Goal: Task Accomplishment & Management: Manage account settings

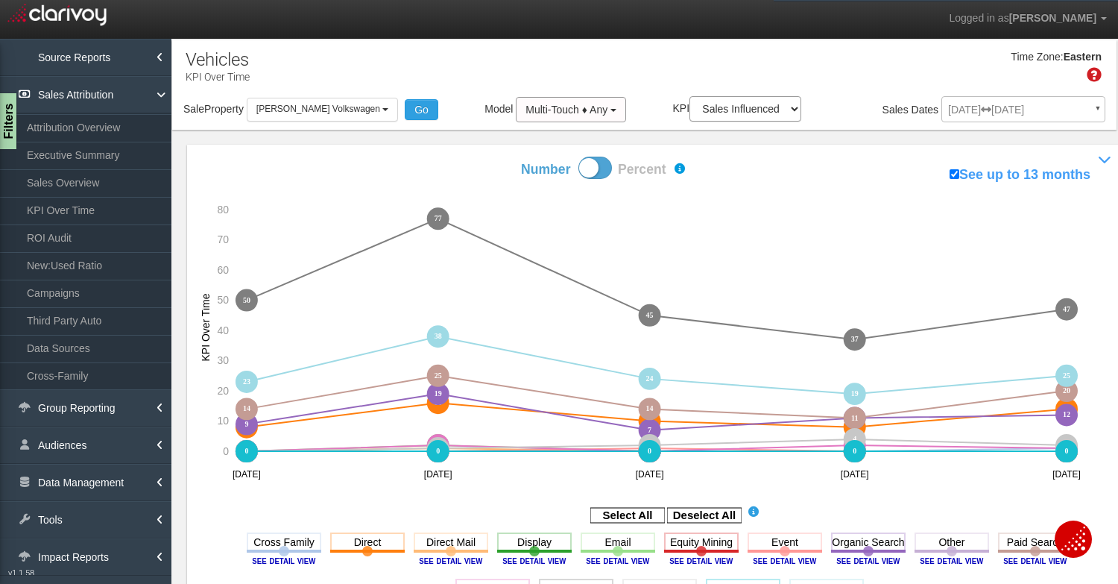
select select "object:4511"
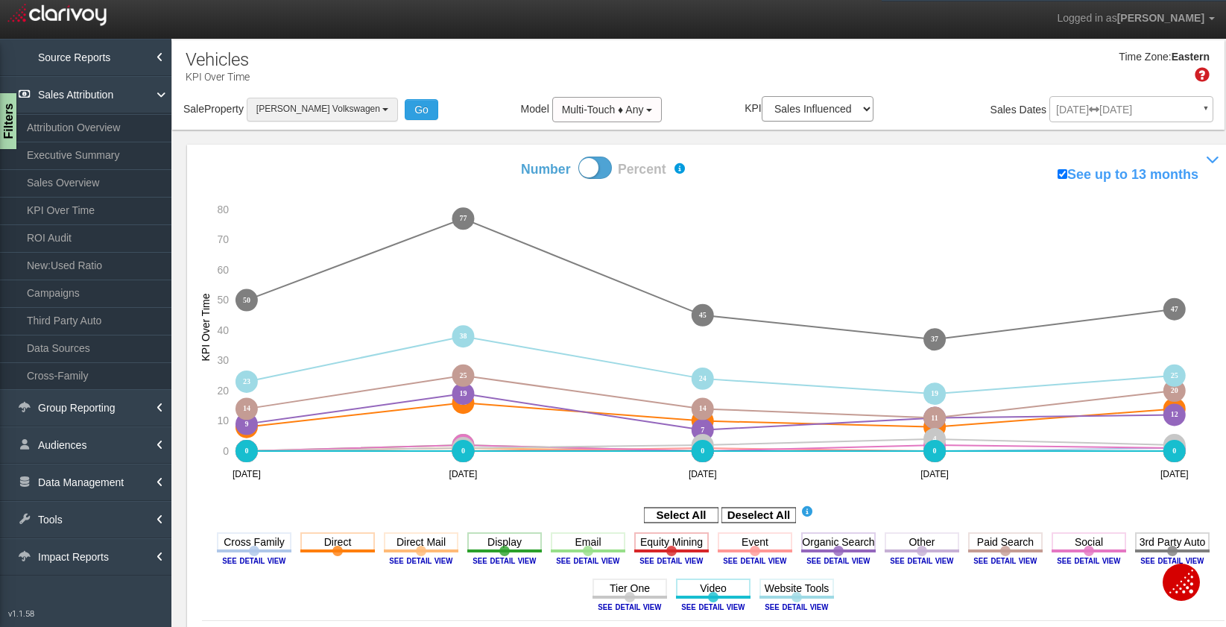
click at [299, 110] on span "[PERSON_NAME] Volkswagen" at bounding box center [318, 109] width 124 height 10
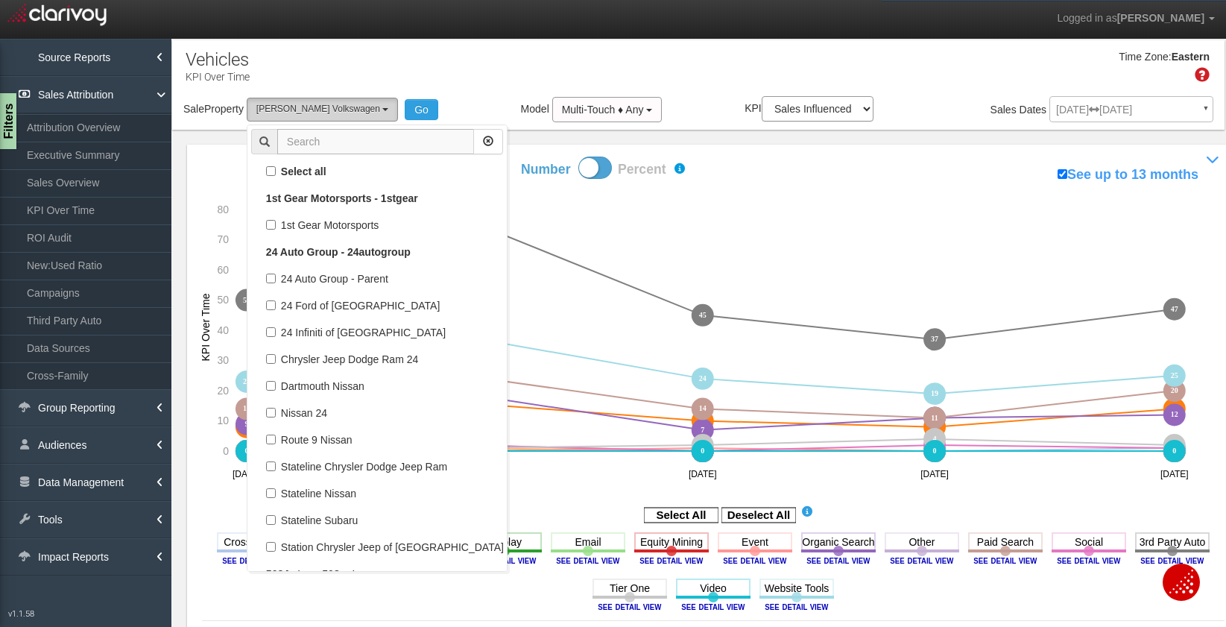
scroll to position [53158, 0]
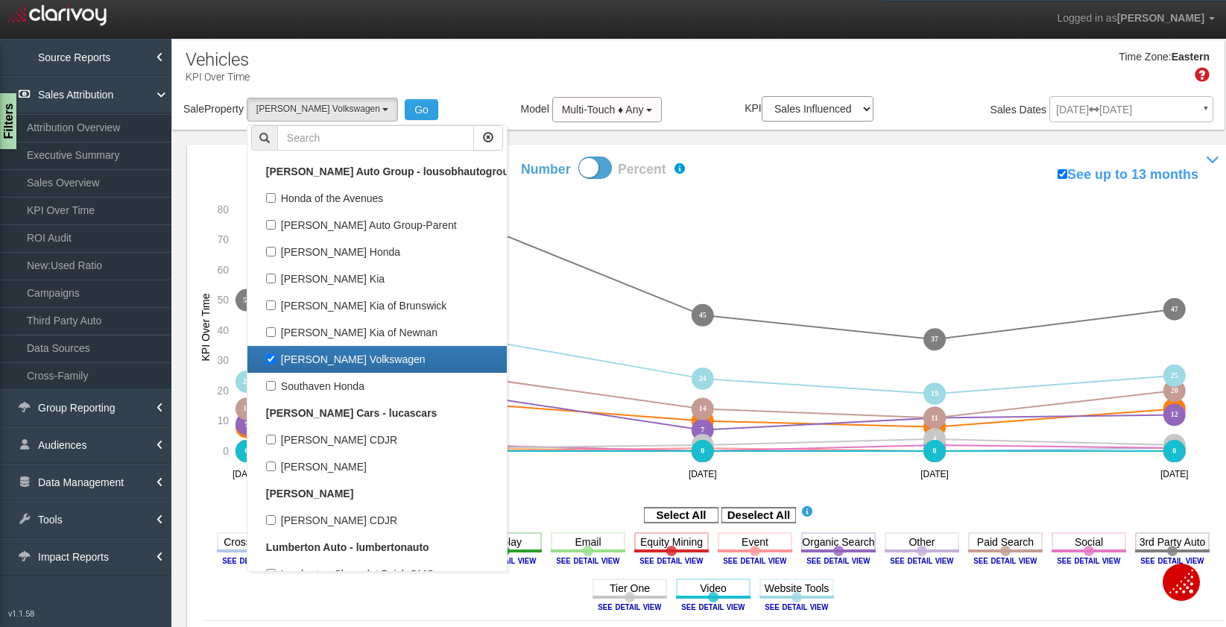
click at [318, 363] on label "[PERSON_NAME] Volkswagen" at bounding box center [377, 359] width 252 height 19
click at [276, 363] on input "[PERSON_NAME] Volkswagen" at bounding box center [271, 359] width 10 height 10
checkbox input "false"
select select
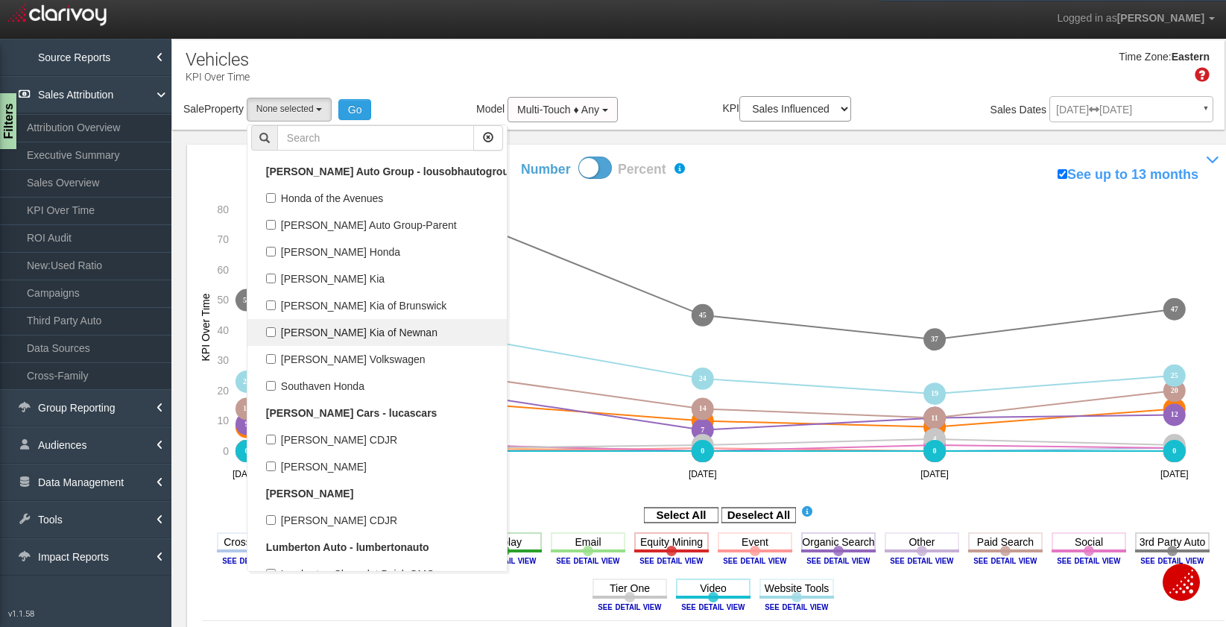
scroll to position [26659, 0]
click at [323, 145] on input "text" at bounding box center [375, 137] width 197 height 25
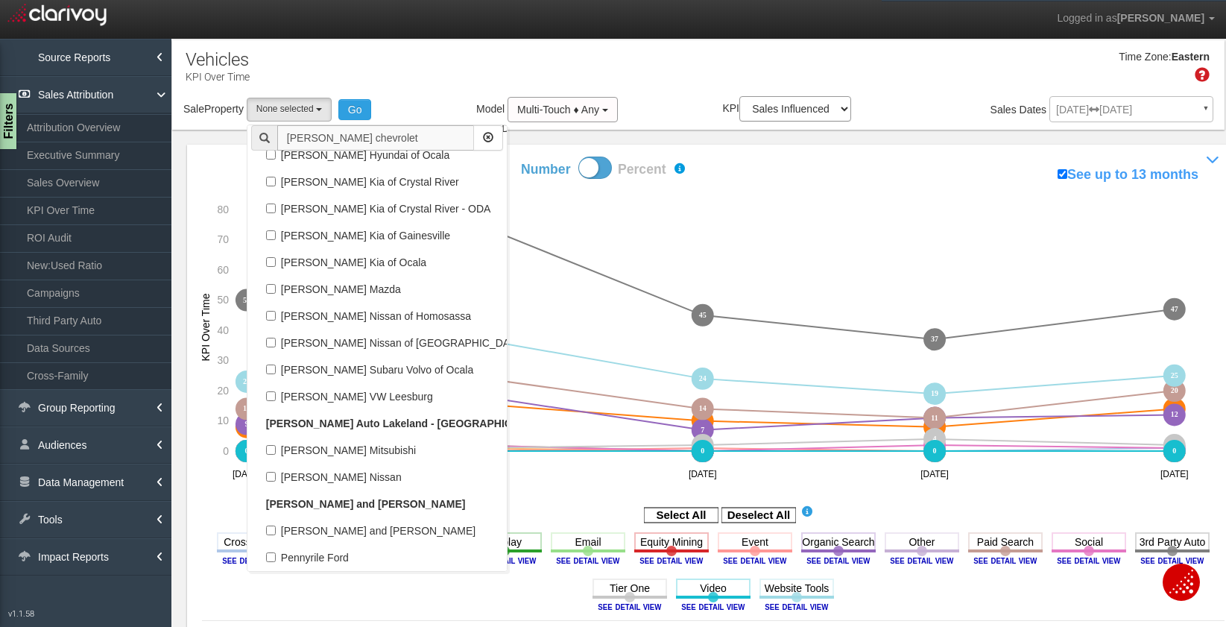
scroll to position [0, 0]
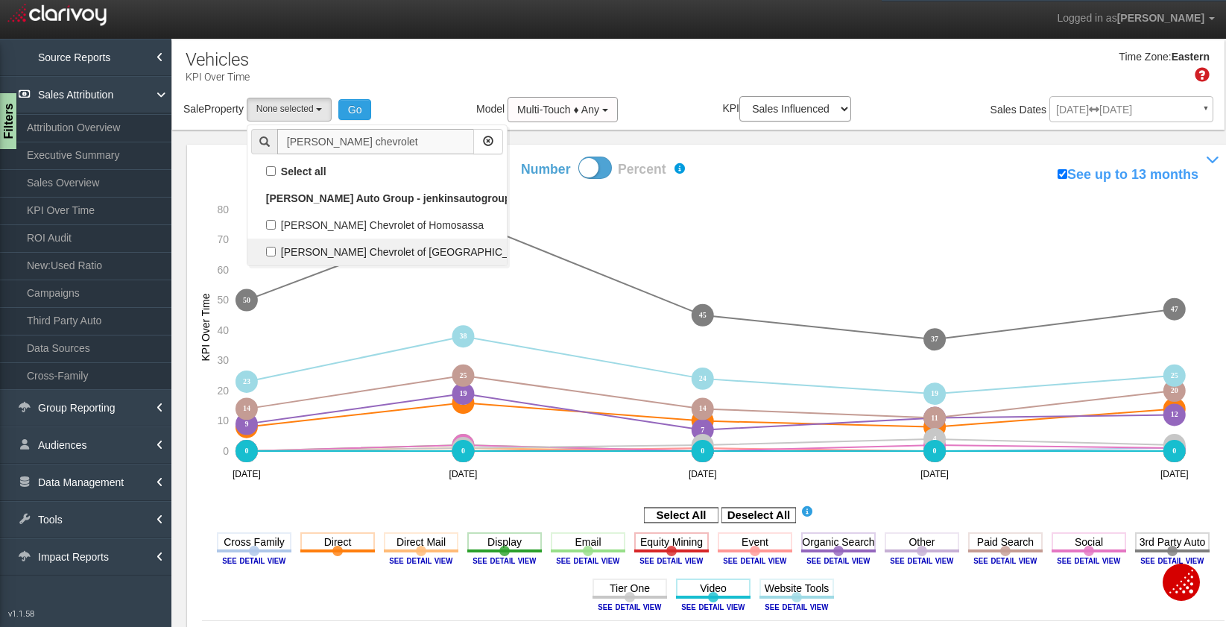
type input "[PERSON_NAME] chevrolet"
click at [377, 250] on label "[PERSON_NAME] Chevrolet of [GEOGRAPHIC_DATA]" at bounding box center [377, 251] width 252 height 19
click at [276, 250] on input "[PERSON_NAME] Chevrolet of [GEOGRAPHIC_DATA]" at bounding box center [271, 252] width 10 height 10
checkbox input "true"
select select "object:4281"
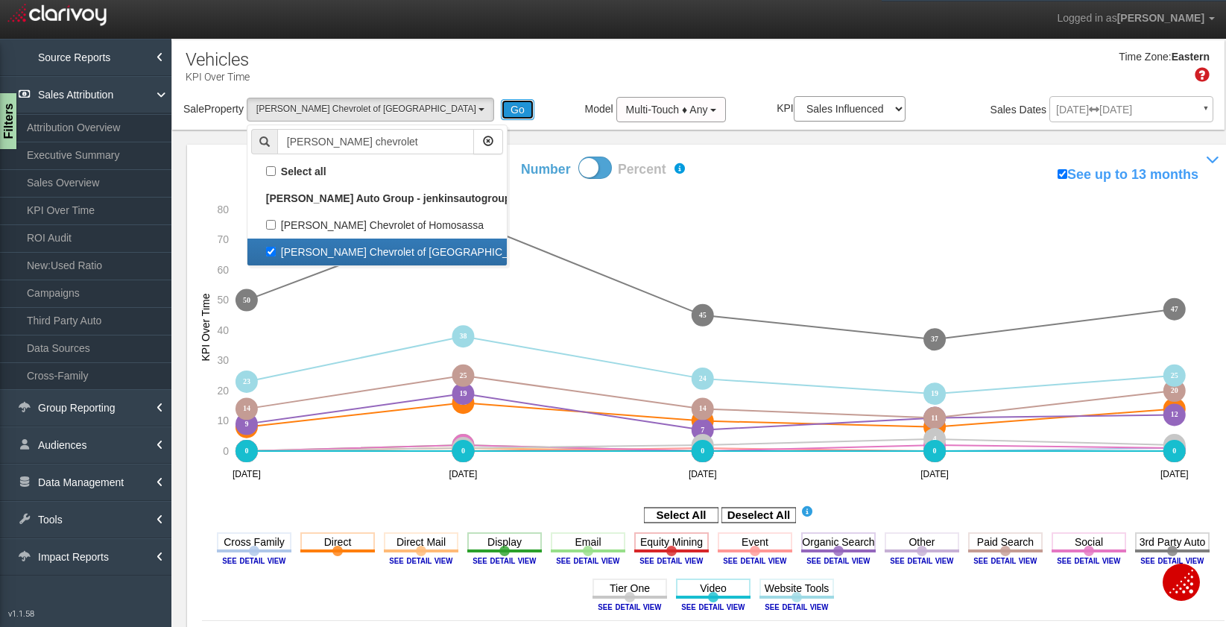
click at [501, 104] on button "Go" at bounding box center [518, 109] width 34 height 21
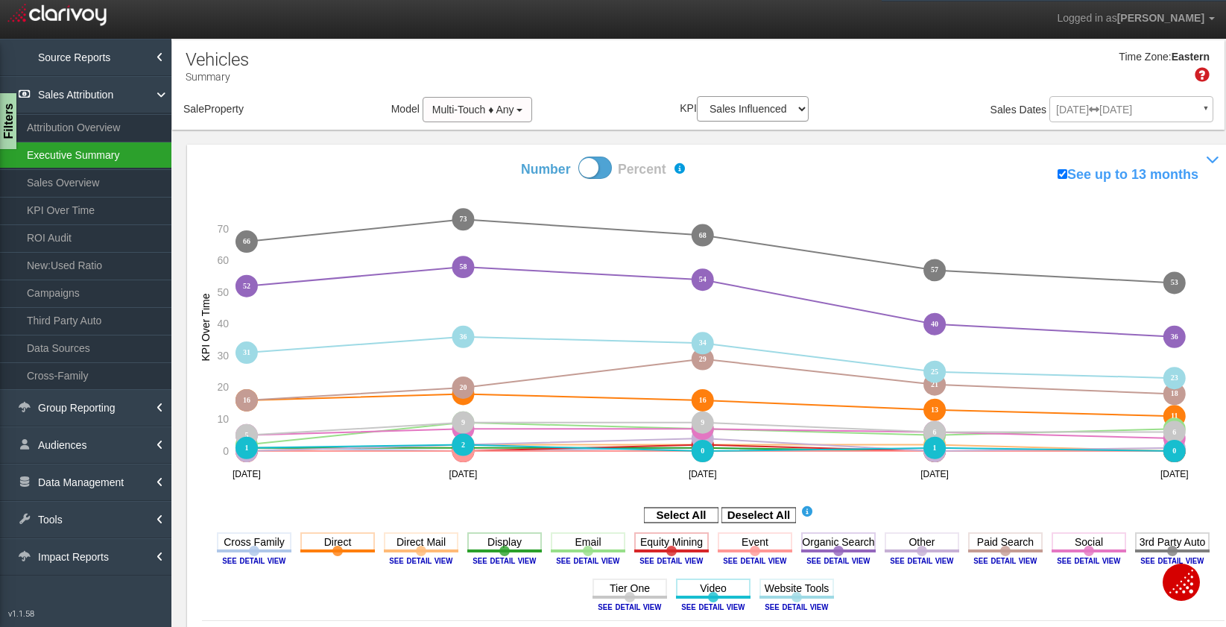
select select "object:7048"
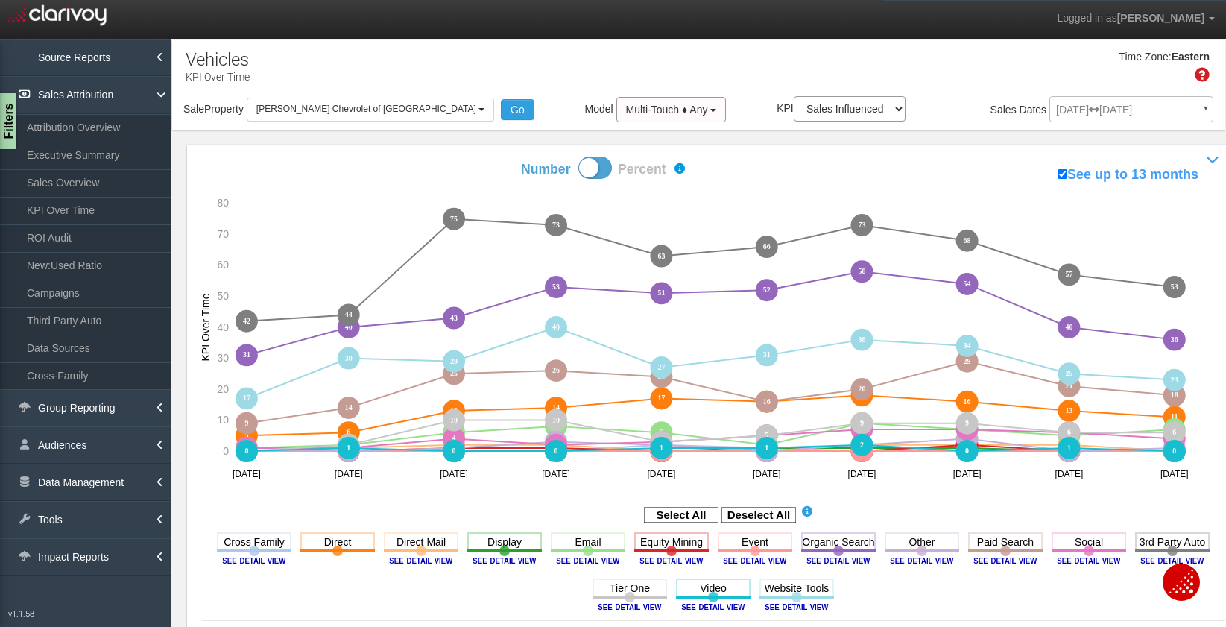
click at [1117, 114] on div "[DATE] [DATE] ▼ Comparing to: mm/dd/yyyy - mm/dd/yyyy Date Range: Custom [DATE]…" at bounding box center [1131, 112] width 164 height 26
click at [1117, 108] on div "[DATE] [DATE] ▼ Comparing to: mm/dd/yyyy - mm/dd/yyyy Date Range: Custom [DATE]…" at bounding box center [1131, 112] width 164 height 26
click at [90, 159] on link "Executive Summary" at bounding box center [85, 155] width 171 height 27
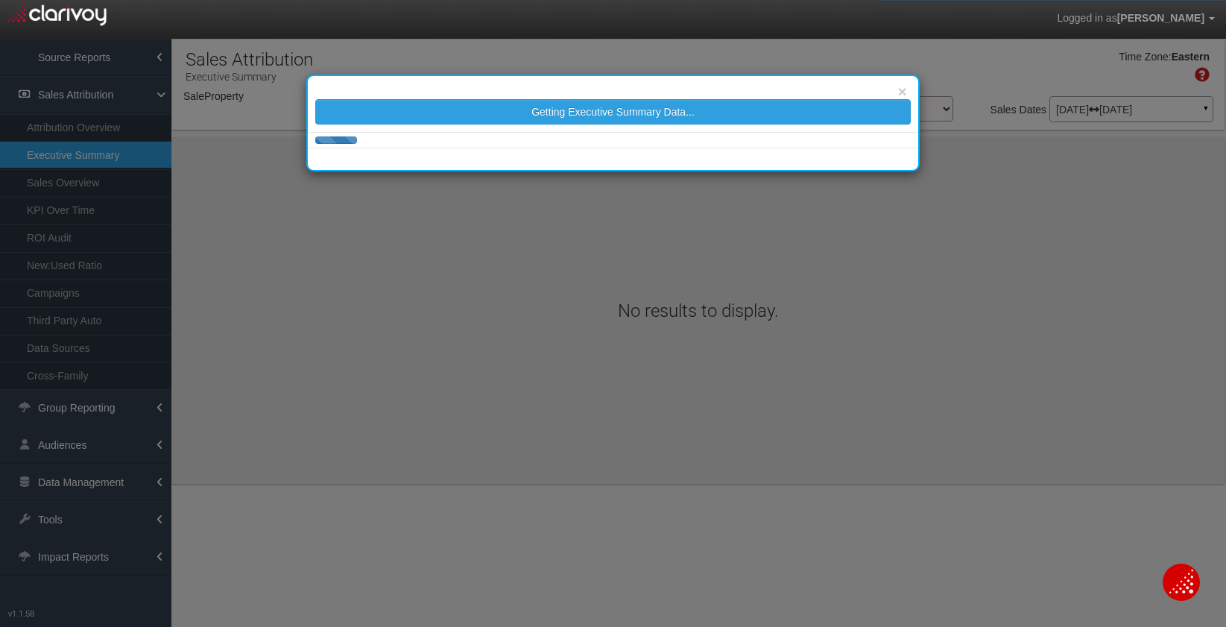
select select "object:9726"
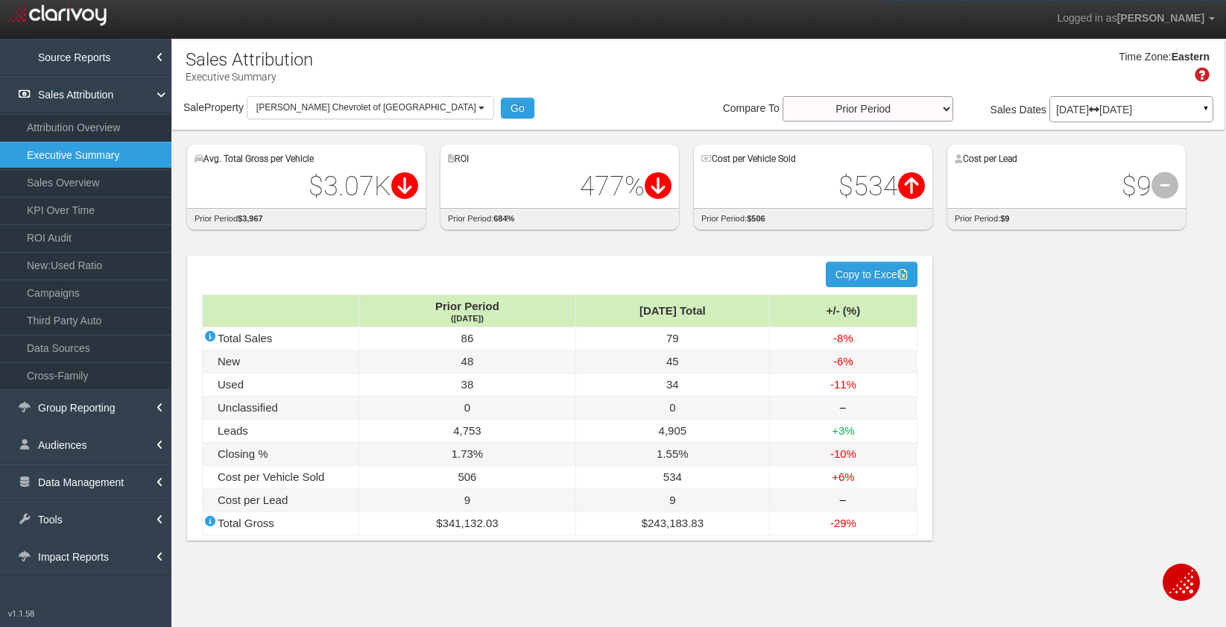
click at [1101, 111] on p "[DATE] [DATE]" at bounding box center [1131, 109] width 151 height 10
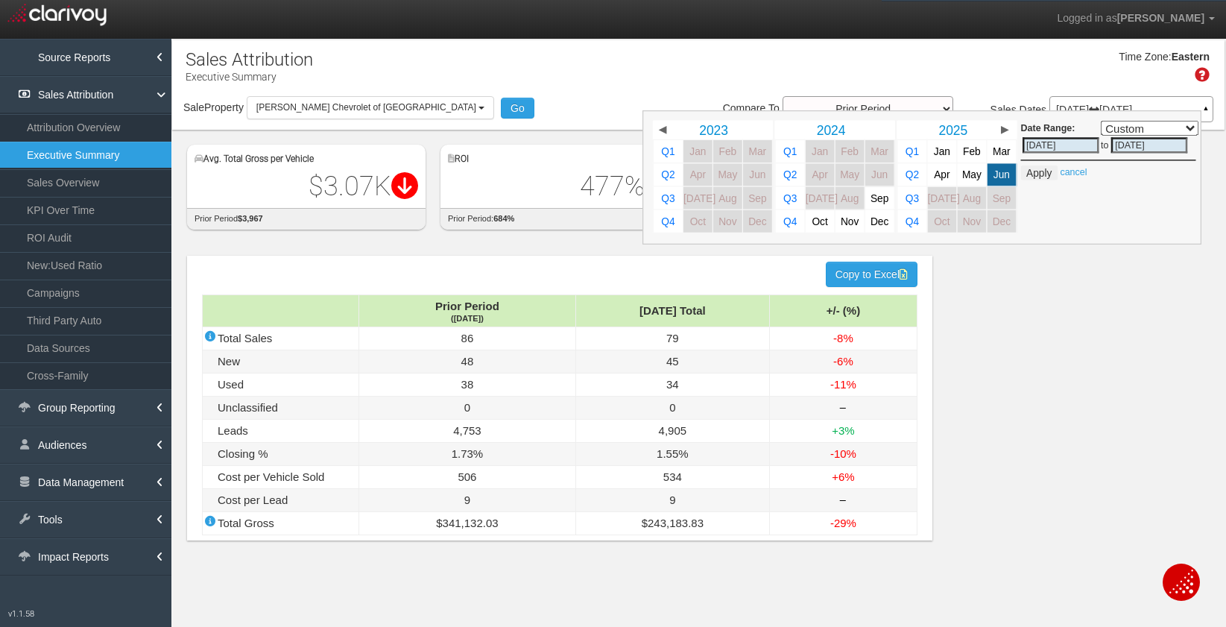
click at [1101, 111] on div "Date Range: Custom [DATE] This Week Last Week This Month Last Month This Quarte…" at bounding box center [922, 177] width 559 height 134
click at [1090, 74] on div "Time Zone: Eastern" at bounding box center [698, 72] width 1052 height 48
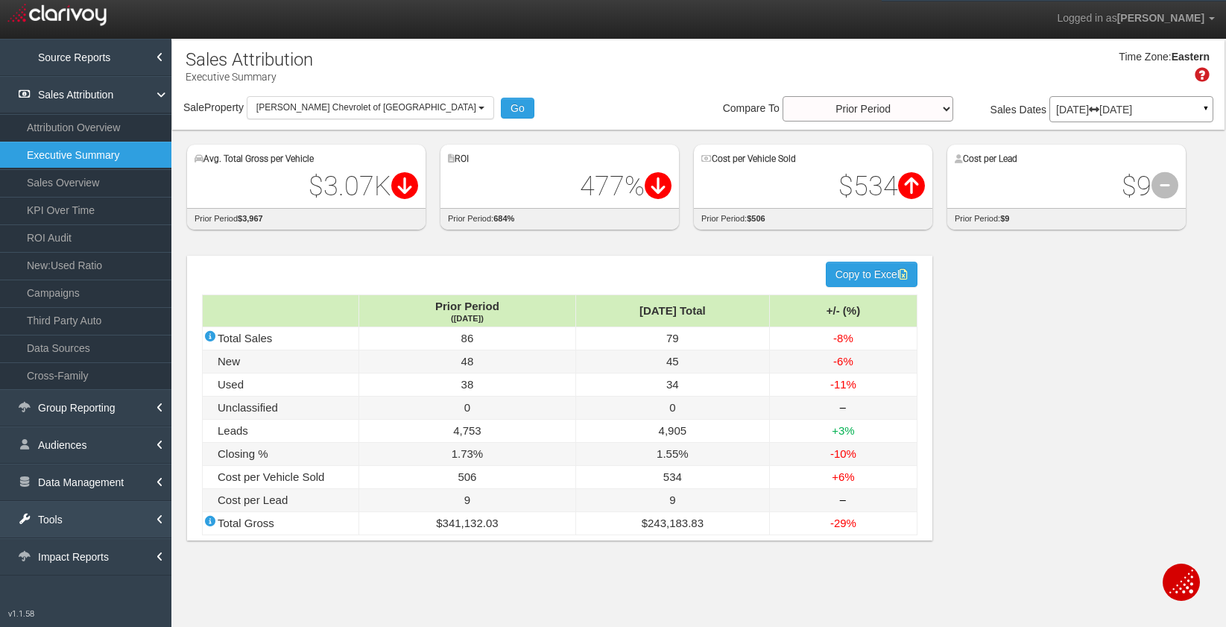
click at [82, 513] on link "Tools" at bounding box center [85, 519] width 171 height 37
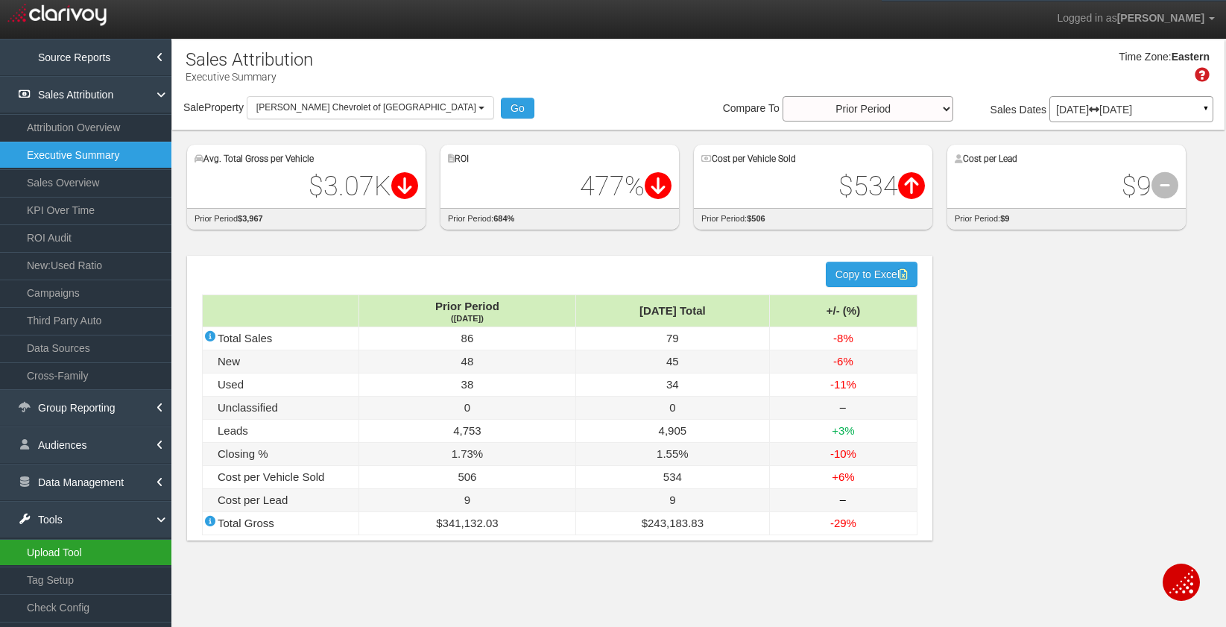
scroll to position [113, 0]
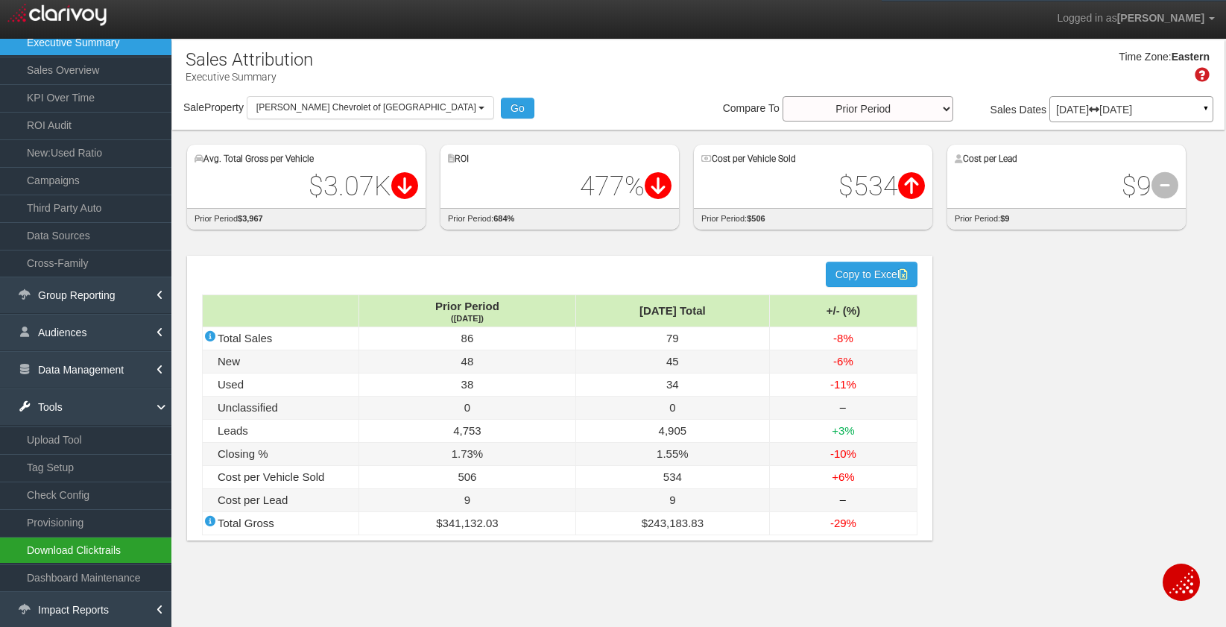
click at [95, 551] on link "Download Clicktrails" at bounding box center [85, 550] width 171 height 27
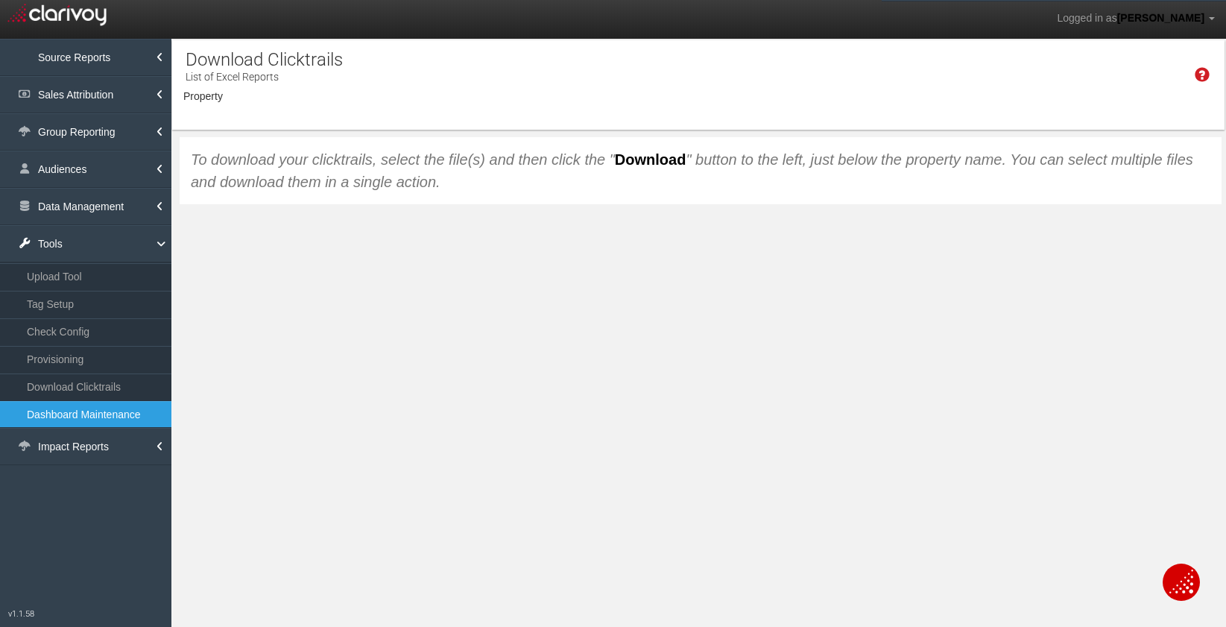
select select "object:12292"
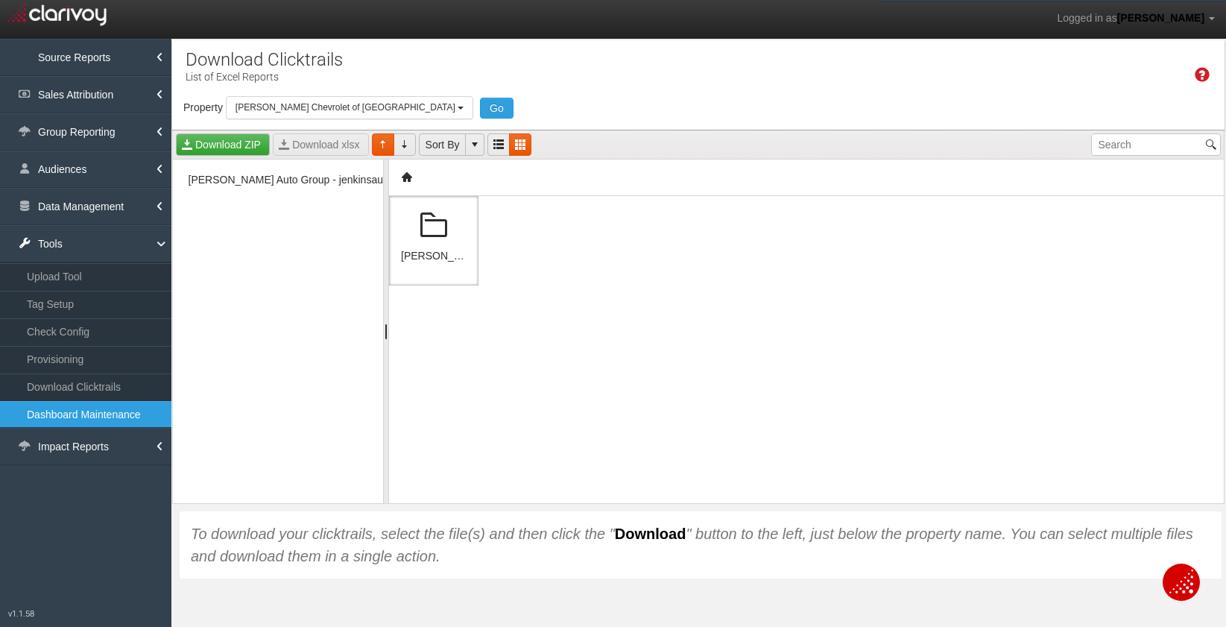
click at [444, 225] on span at bounding box center [434, 226] width 36 height 36
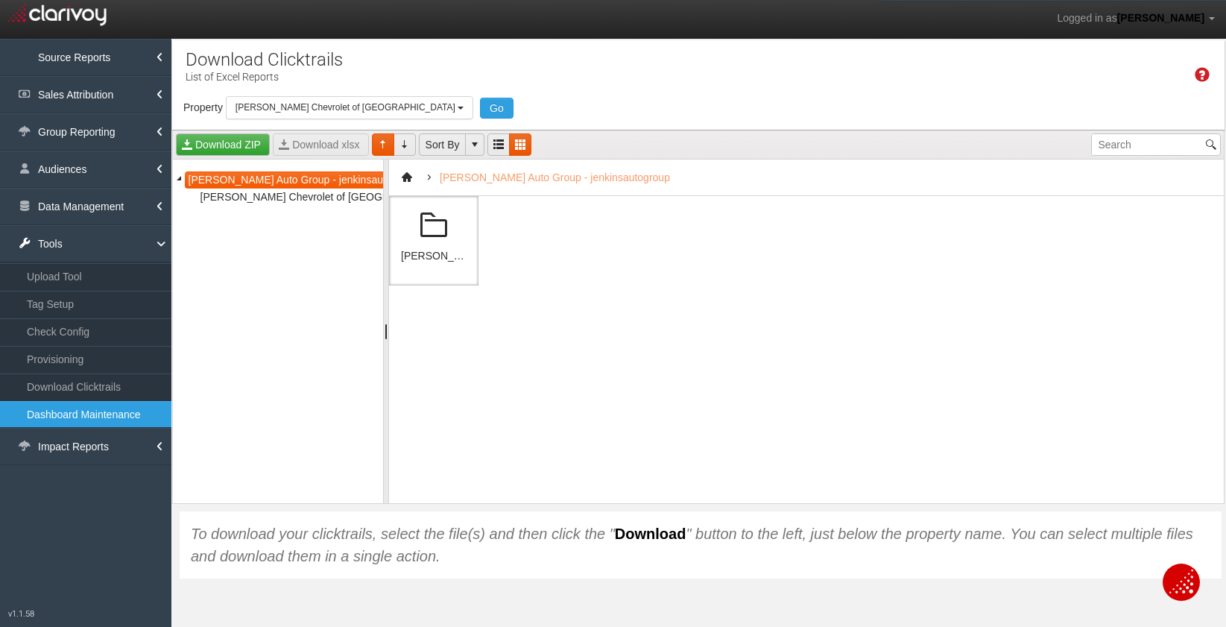
click at [444, 225] on span at bounding box center [434, 226] width 36 height 36
click at [439, 224] on span at bounding box center [434, 226] width 36 height 36
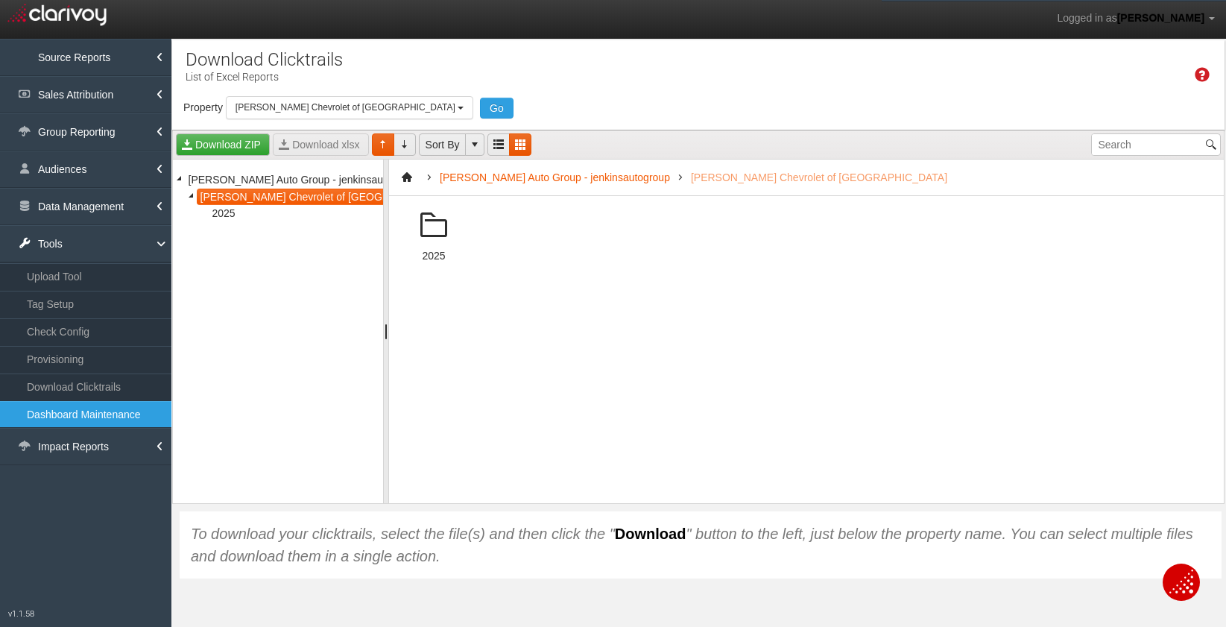
click at [449, 232] on span at bounding box center [434, 226] width 36 height 36
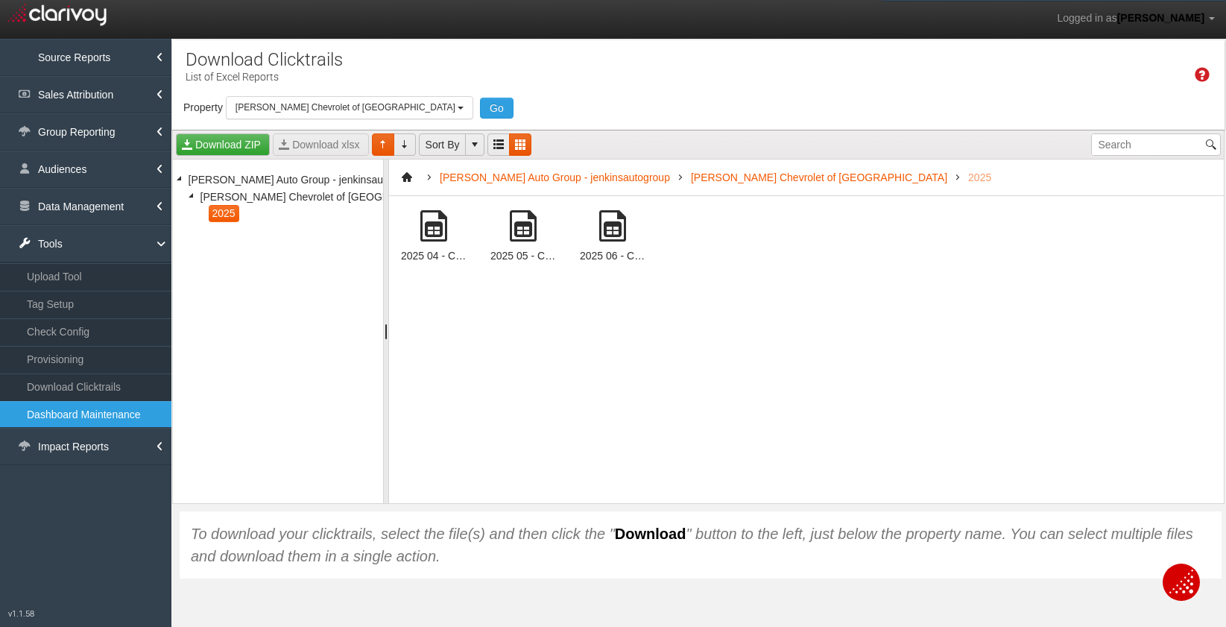
click at [628, 242] on span at bounding box center [613, 226] width 36 height 36
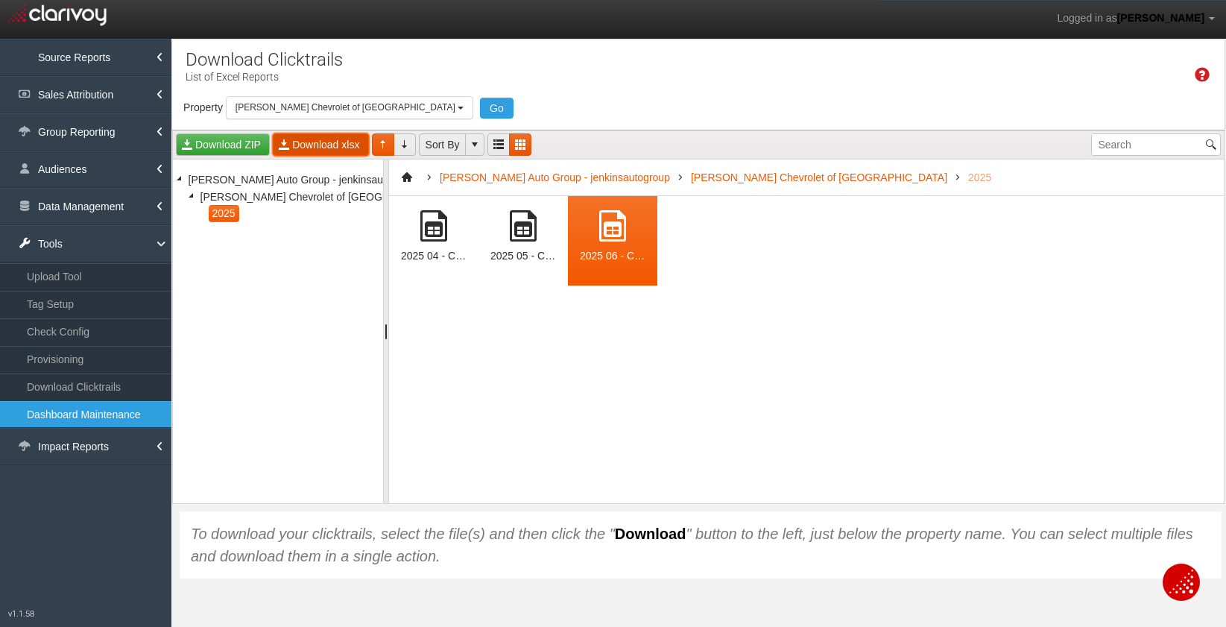
click at [340, 147] on link "Download xlsx" at bounding box center [320, 144] width 95 height 22
click at [101, 96] on link "Sales Attribution" at bounding box center [85, 94] width 171 height 37
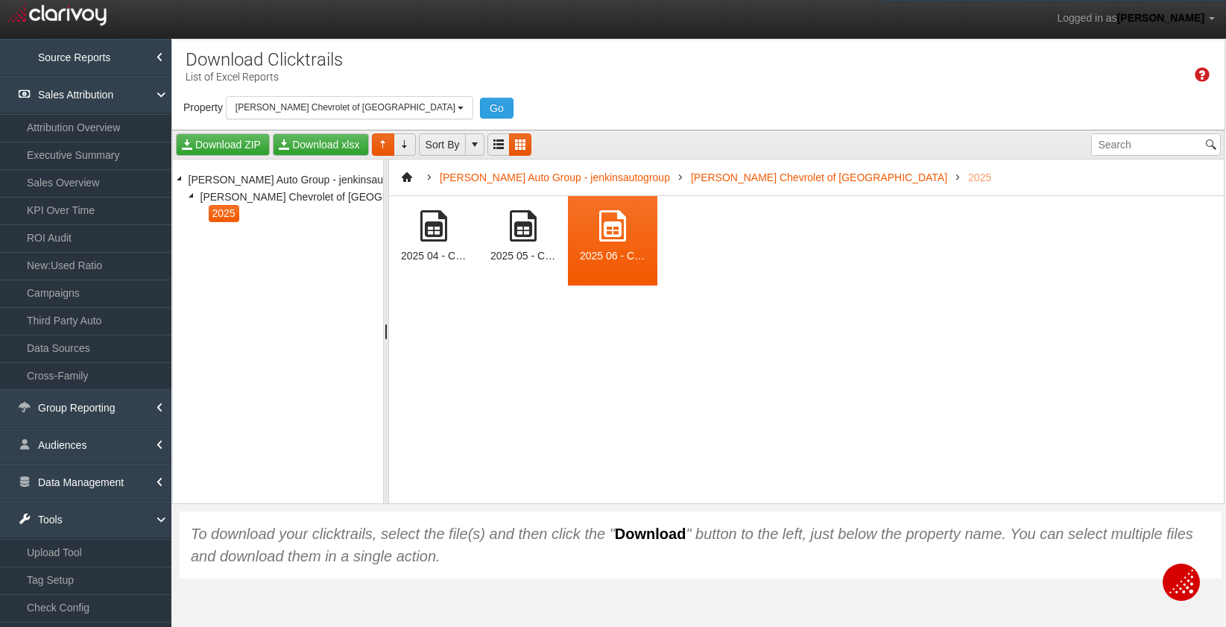
click at [475, 81] on div "Time Zone: Eastern" at bounding box center [698, 72] width 1052 height 48
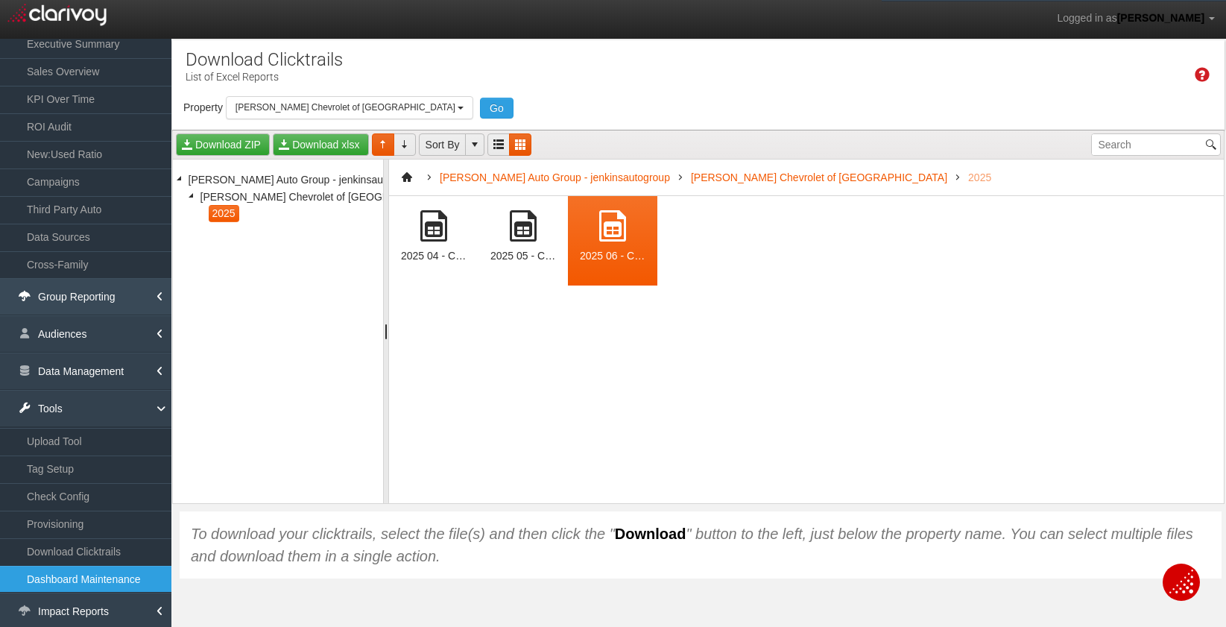
scroll to position [113, 0]
click at [104, 381] on link "Data Management" at bounding box center [85, 369] width 171 height 37
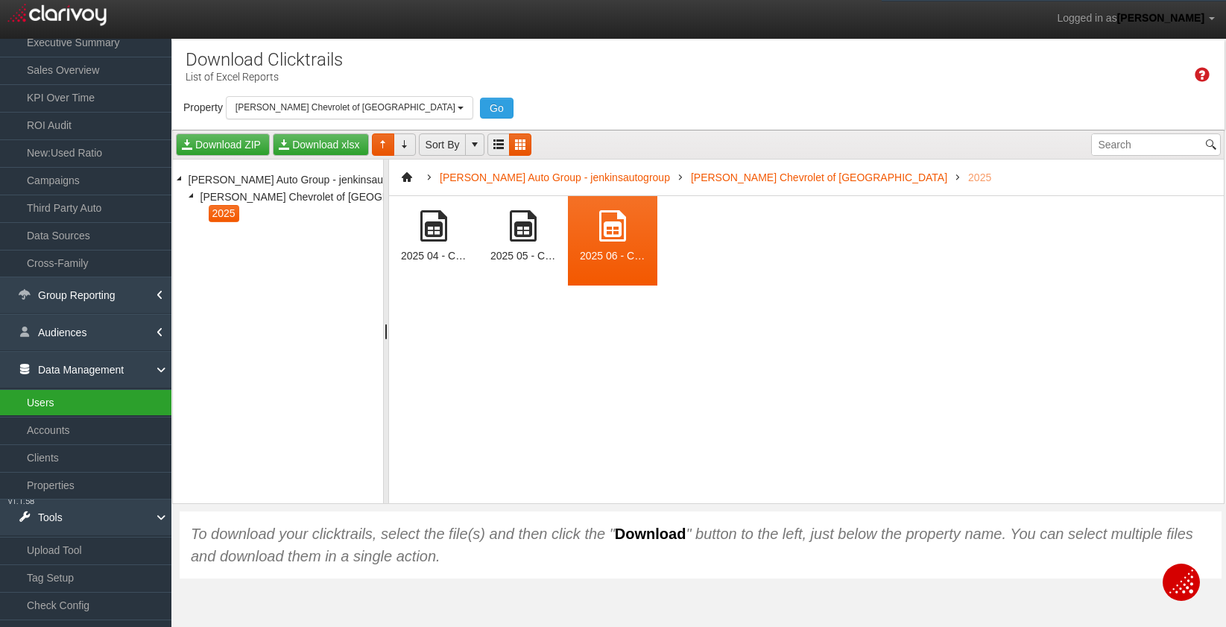
click at [87, 398] on link "Users" at bounding box center [85, 402] width 171 height 27
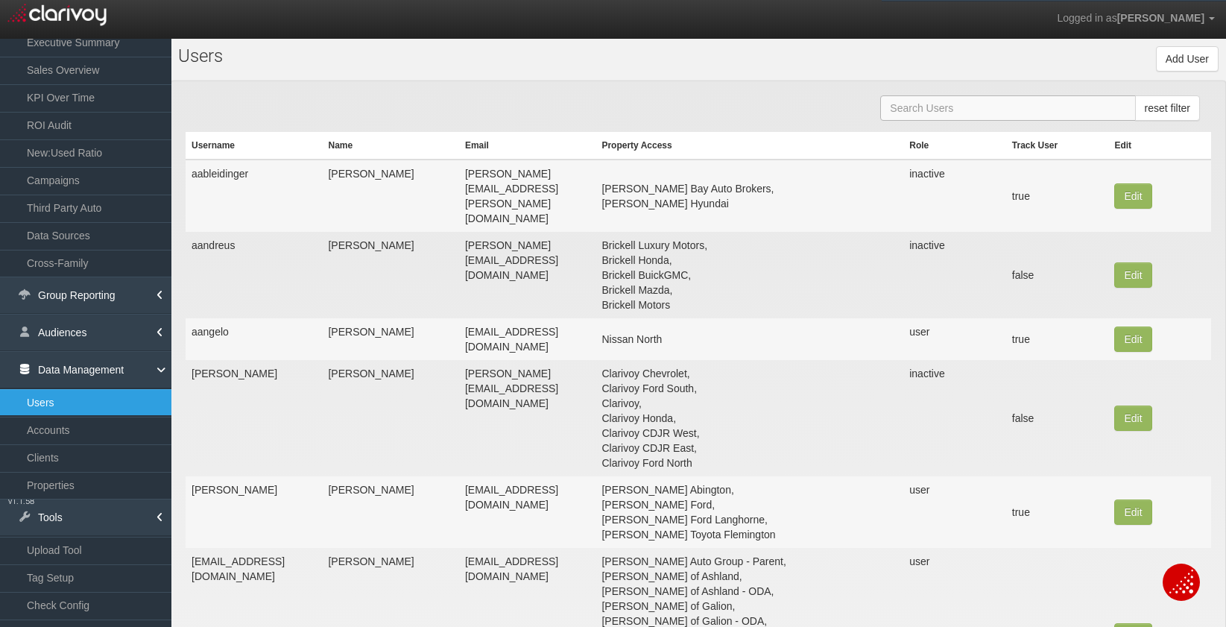
click at [907, 107] on input "text" at bounding box center [1007, 107] width 255 height 25
paste input "[PERSON_NAME][EMAIL_ADDRESS][DOMAIN_NAME]"
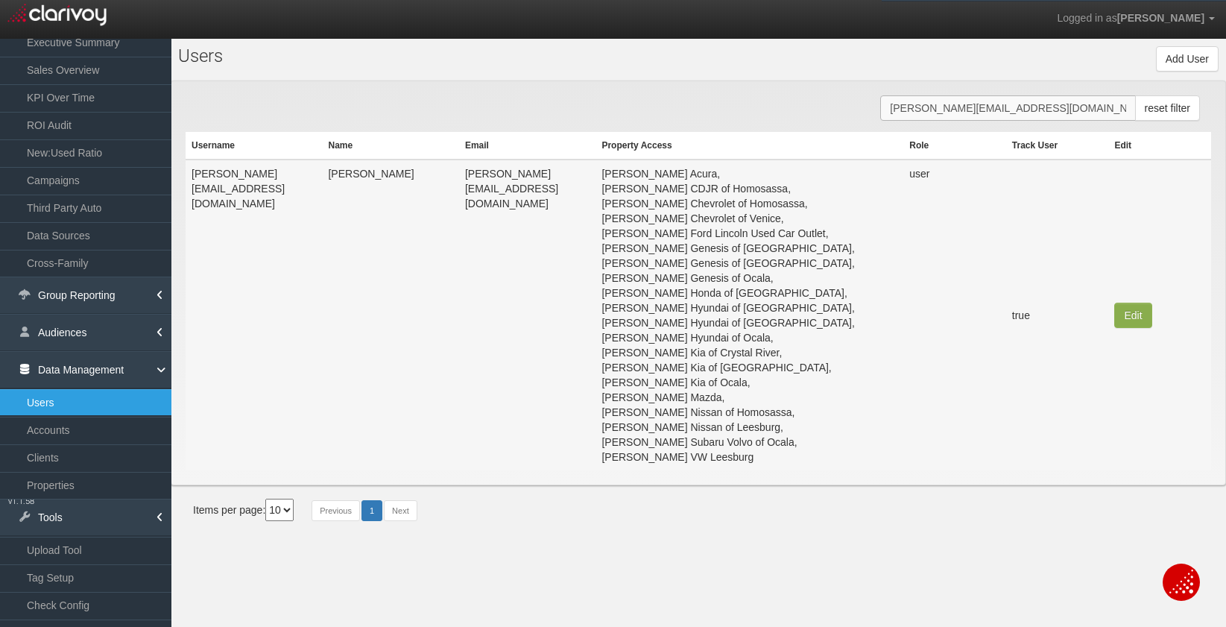
type input "[PERSON_NAME][EMAIL_ADDRESS][DOMAIN_NAME]"
click at [1117, 320] on button "Edit" at bounding box center [1132, 315] width 37 height 25
type input "[PERSON_NAME][EMAIL_ADDRESS][DOMAIN_NAME]"
type input "[PERSON_NAME]"
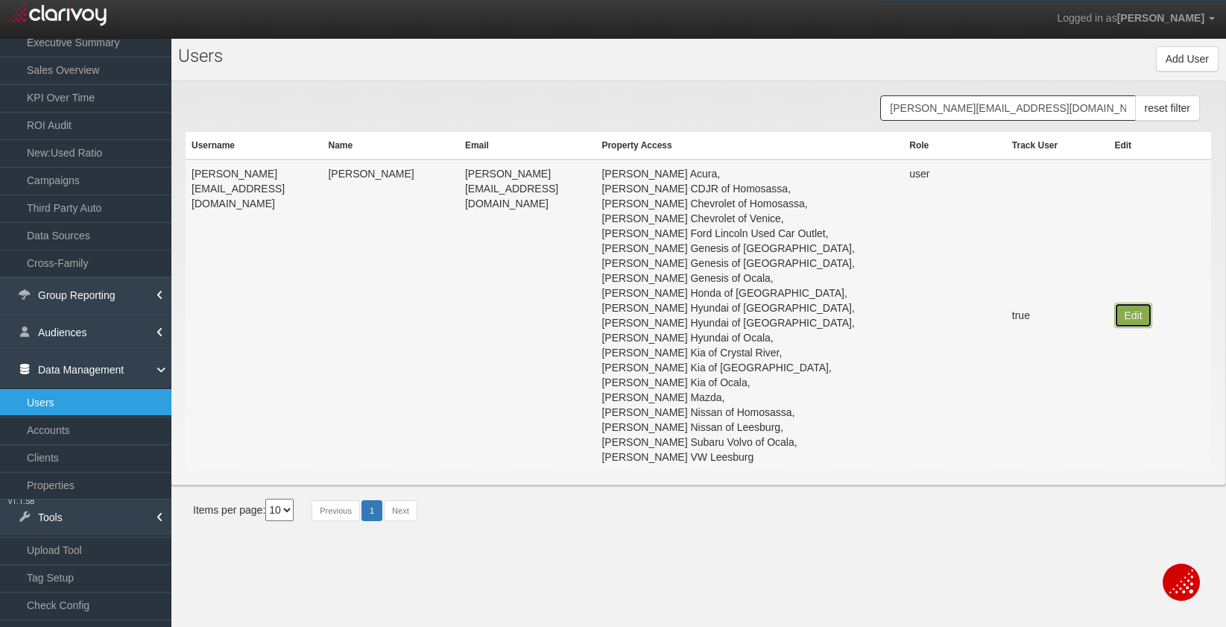
type input "[PERSON_NAME][EMAIL_ADDRESS][DOMAIN_NAME]"
select select "user"
select select "true"
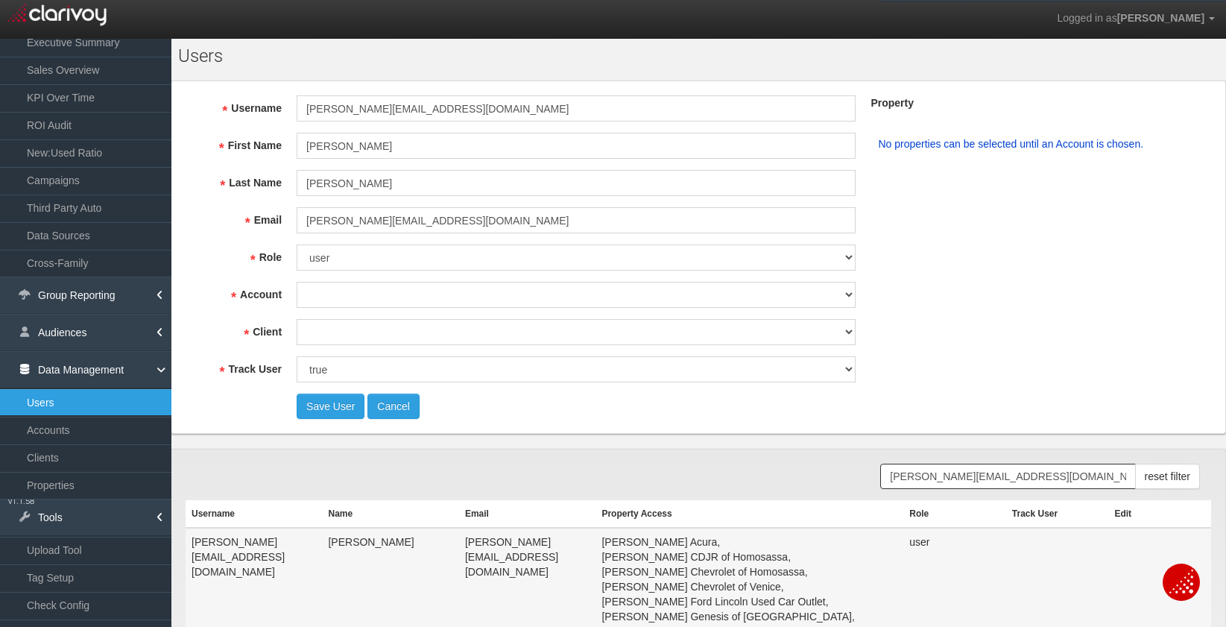
select select "object:15764"
select select "object:17811"
select select "object:17812"
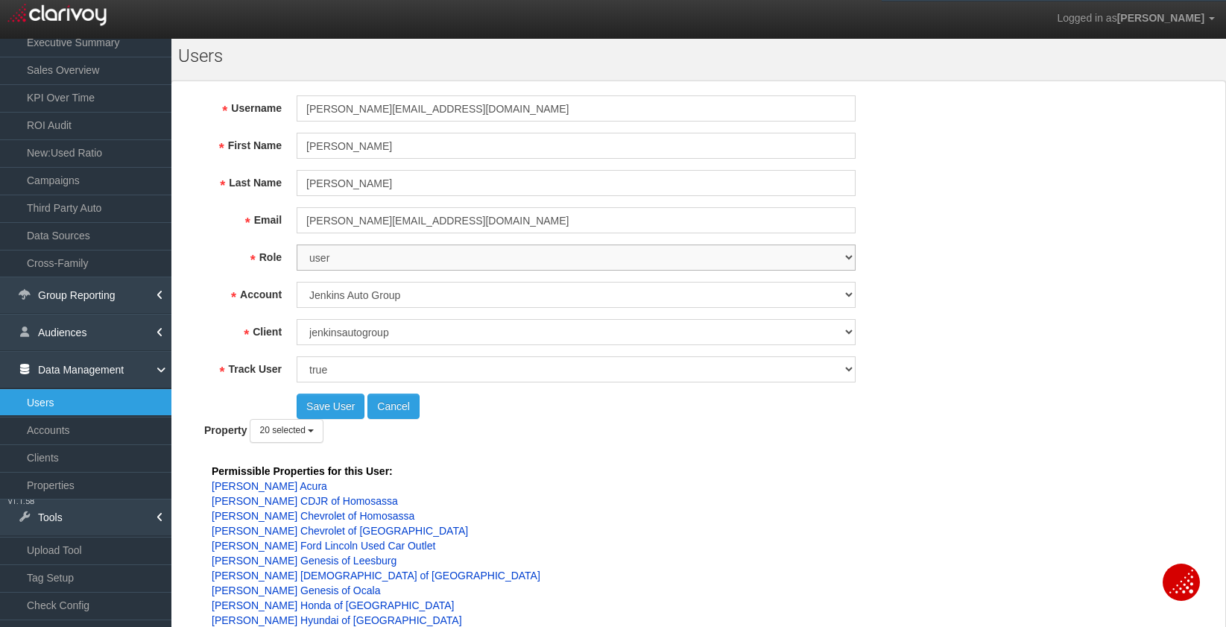
click at [844, 251] on select "super user thirdpartyuser demo inactive upload user+upload" at bounding box center [576, 257] width 559 height 26
select select "inactive"
click at [347, 257] on select "super user thirdpartyuser demo inactive upload user+upload" at bounding box center [576, 257] width 559 height 26
click at [328, 411] on button "Save User" at bounding box center [331, 406] width 68 height 25
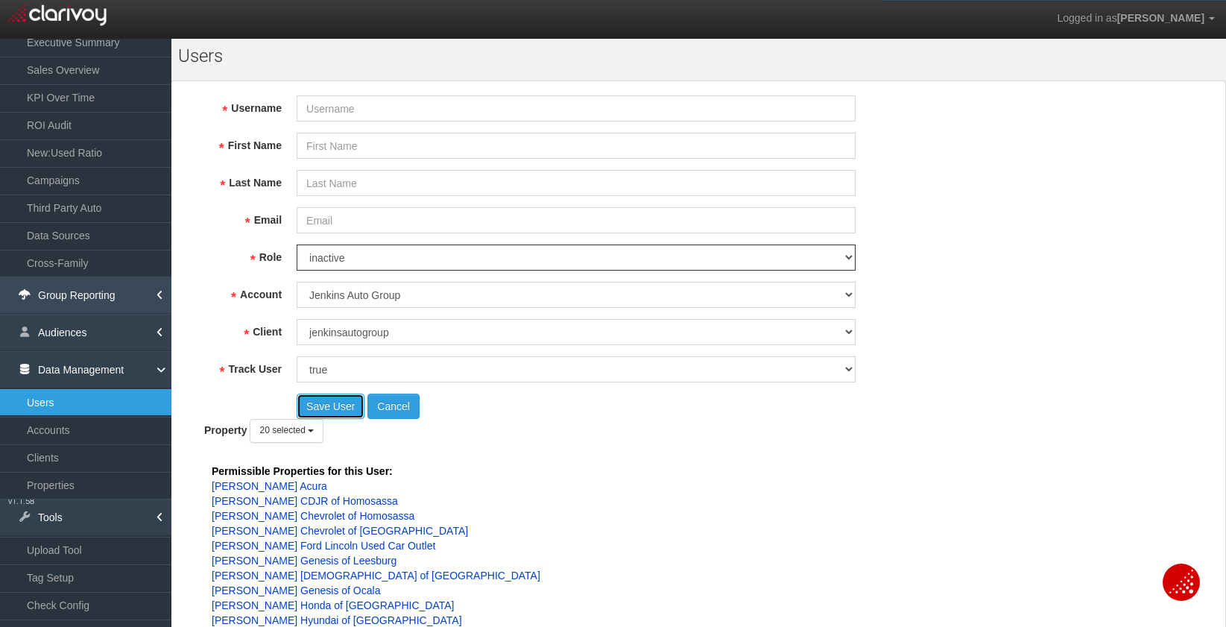
select select "? undefined:undefined ?"
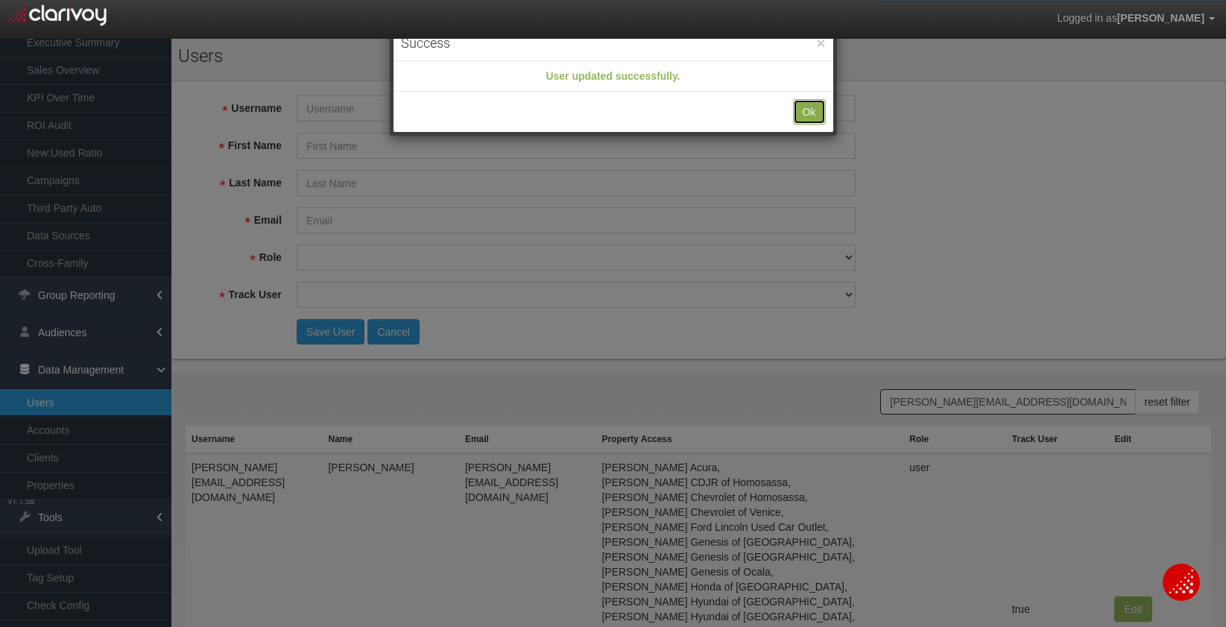
click at [804, 117] on button "Ok" at bounding box center [809, 111] width 33 height 25
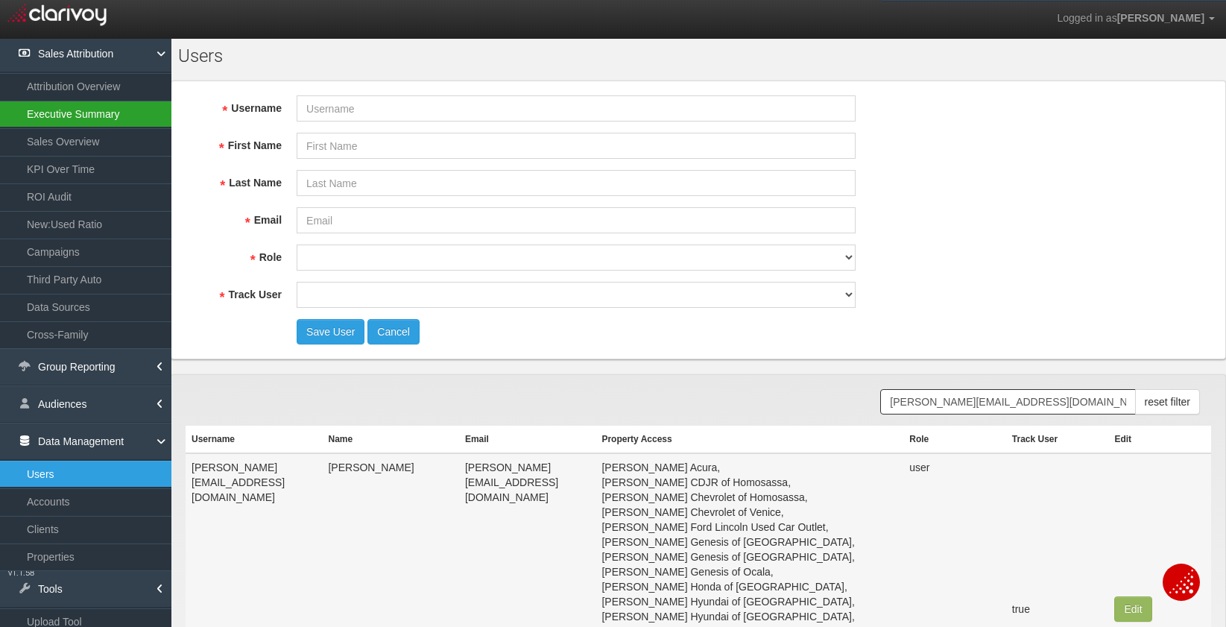
scroll to position [40, 0]
click at [85, 121] on link "Executive Summary" at bounding box center [85, 114] width 171 height 27
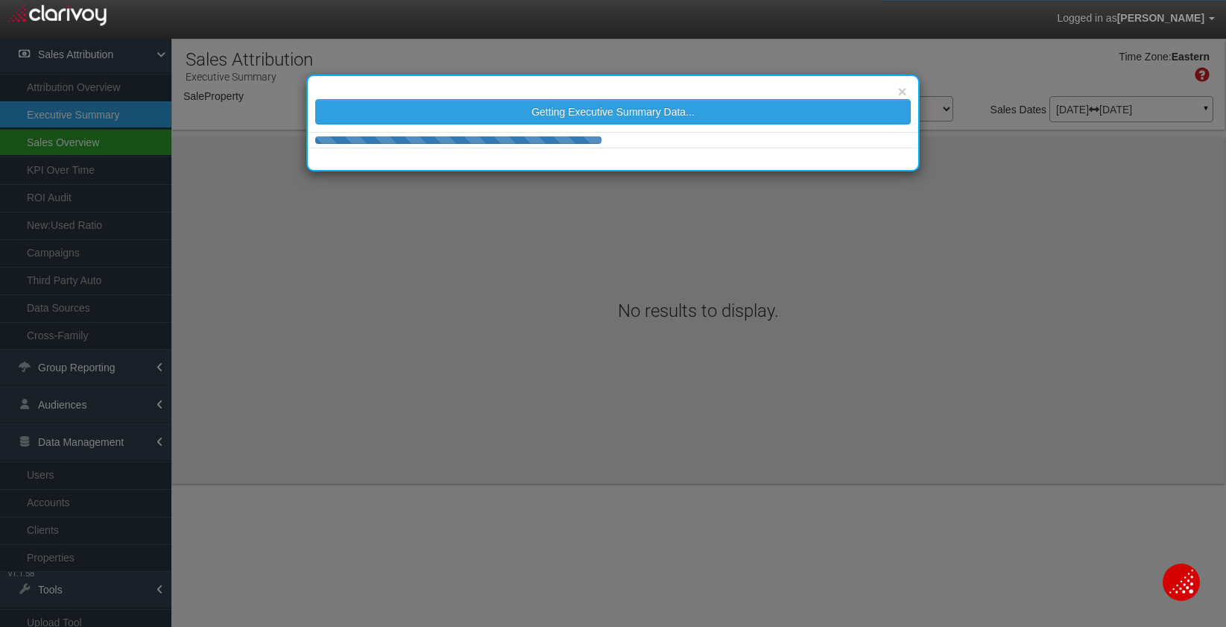
select select "object:19057"
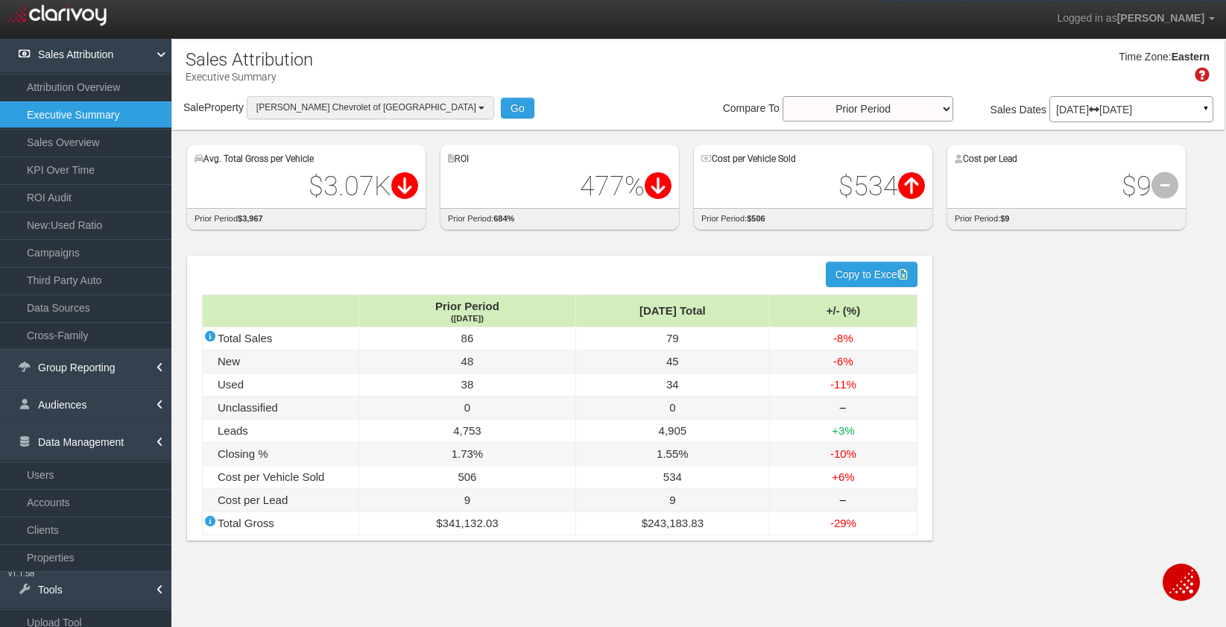
click at [353, 110] on span "[PERSON_NAME] Chevrolet of [GEOGRAPHIC_DATA]" at bounding box center [366, 107] width 220 height 10
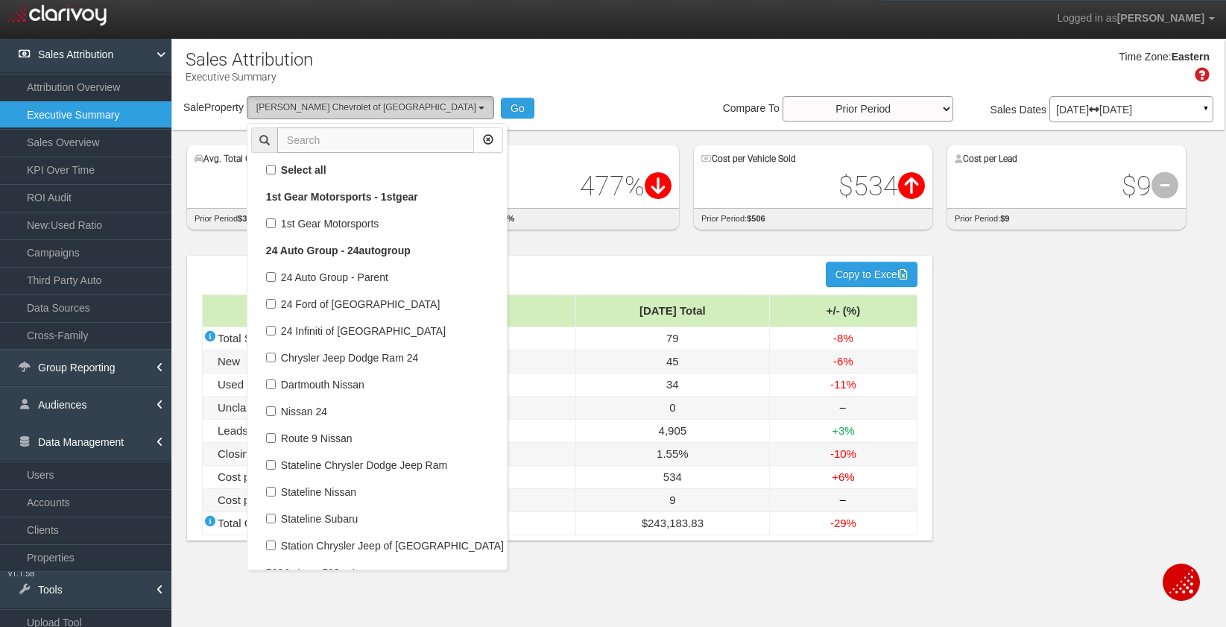
scroll to position [44463, 0]
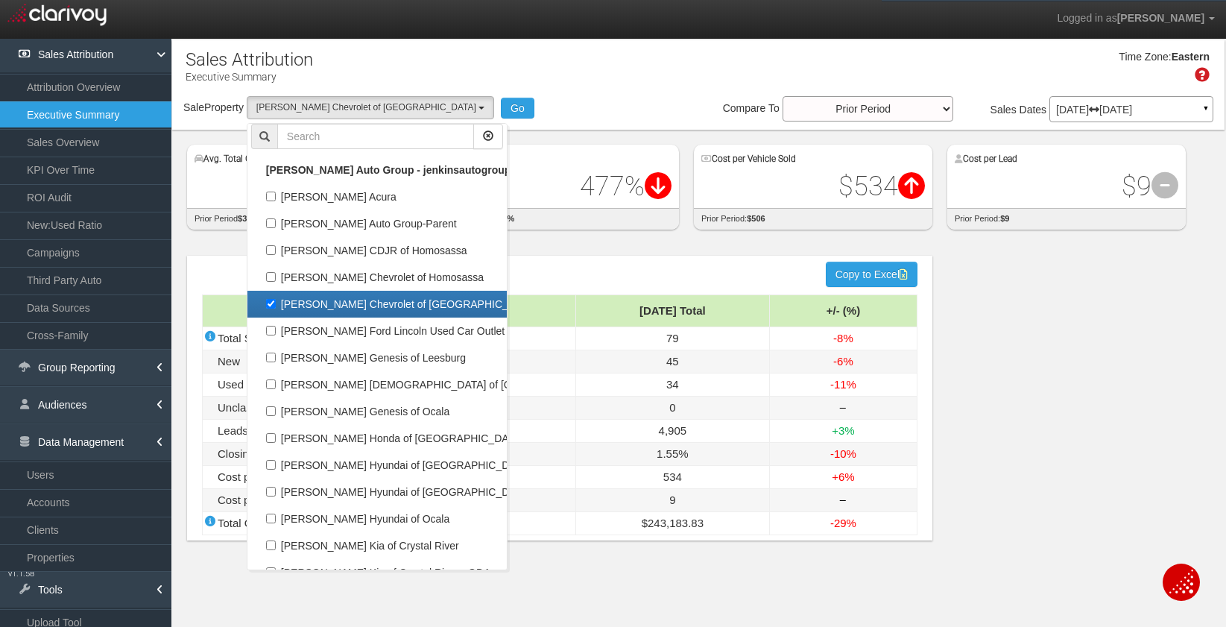
click at [350, 308] on label "[PERSON_NAME] Chevrolet of [GEOGRAPHIC_DATA]" at bounding box center [377, 303] width 252 height 19
click at [276, 308] on input "[PERSON_NAME] Chevrolet of [GEOGRAPHIC_DATA]" at bounding box center [271, 304] width 10 height 10
checkbox input "false"
select select
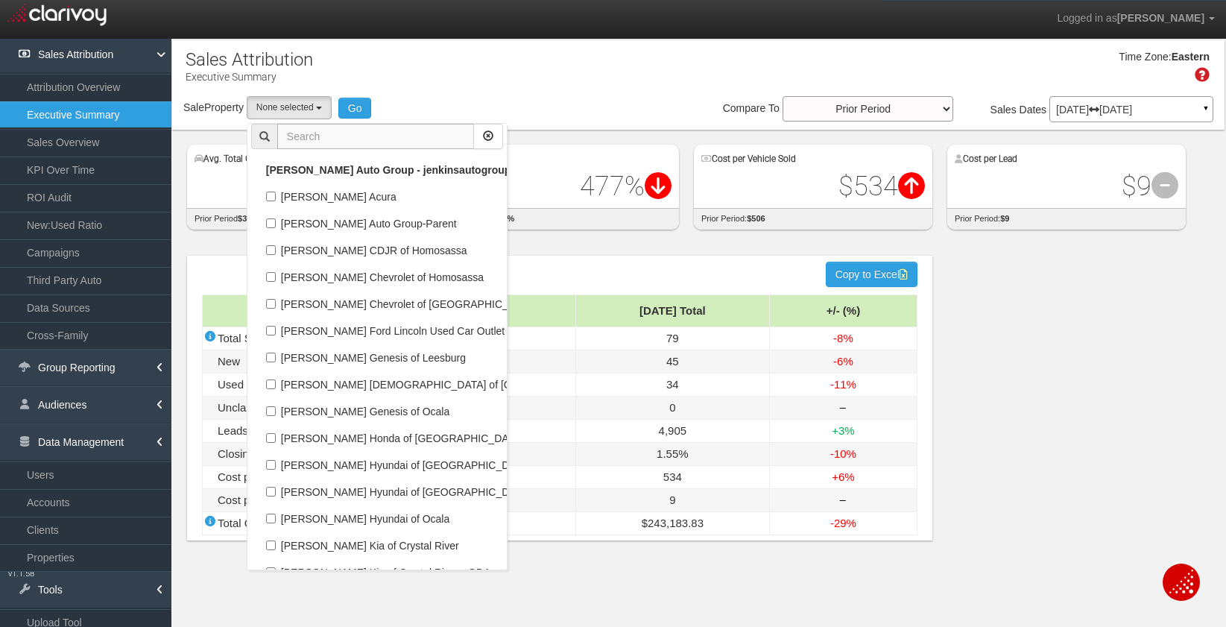
click at [337, 133] on input "text" at bounding box center [375, 136] width 197 height 25
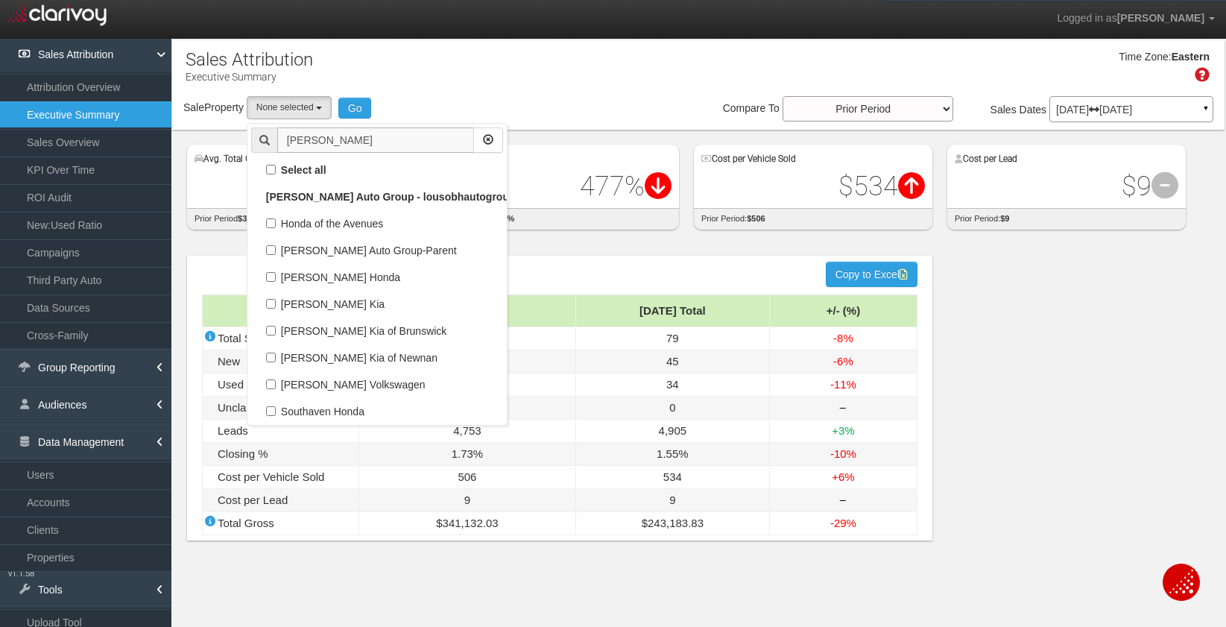
scroll to position [0, 0]
type input "[PERSON_NAME]"
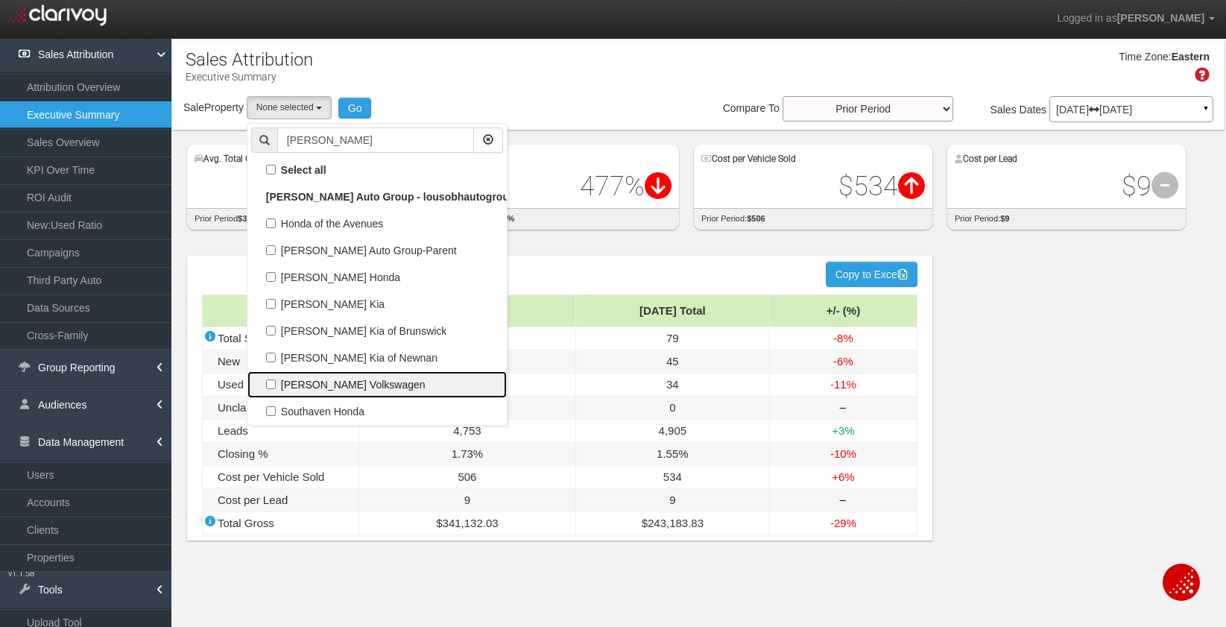
click at [347, 385] on label "[PERSON_NAME] Volkswagen" at bounding box center [377, 384] width 252 height 19
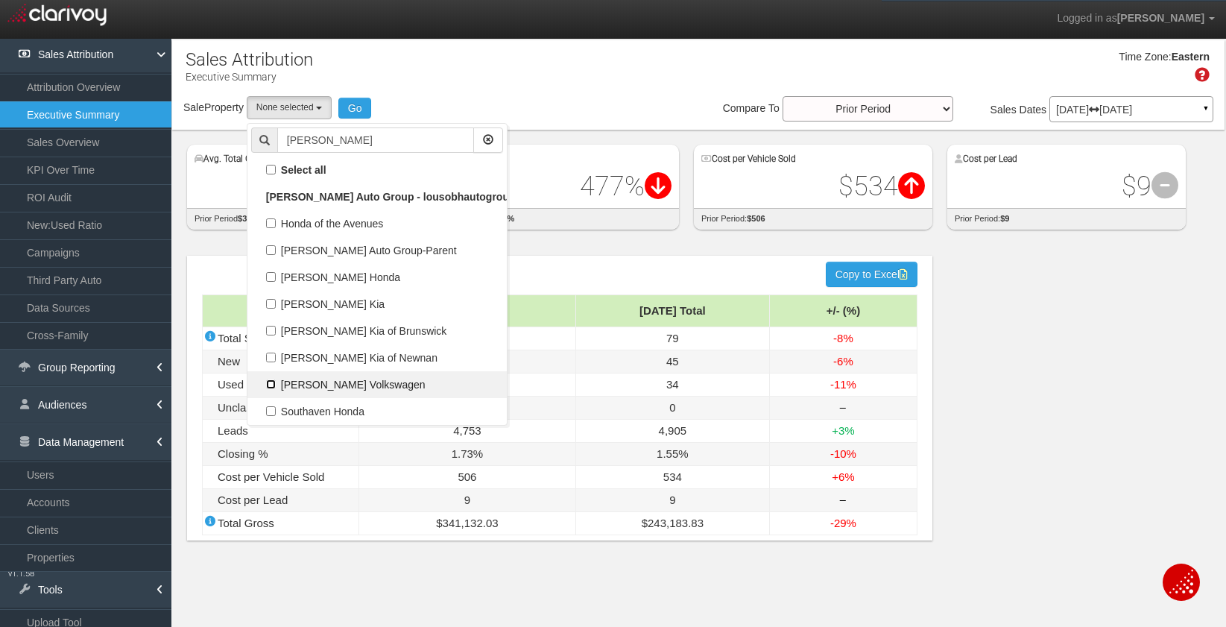
click at [276, 385] on input "[PERSON_NAME] Volkswagen" at bounding box center [271, 384] width 10 height 10
checkbox input "true"
select select "object:19287"
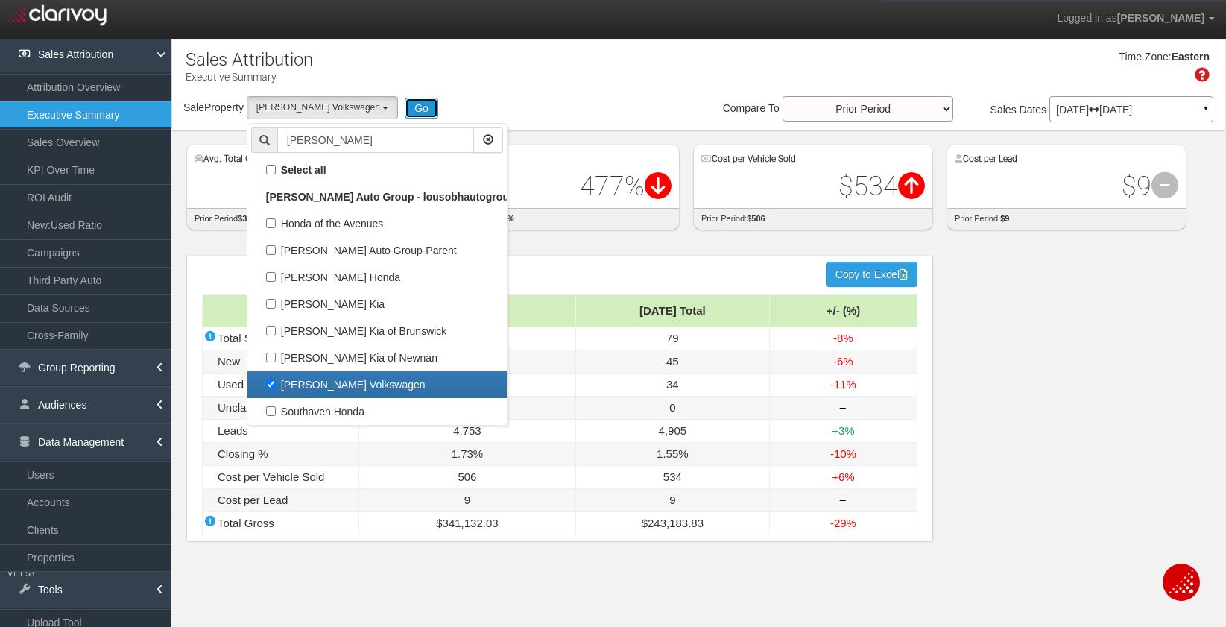
click at [405, 110] on button "Go" at bounding box center [422, 108] width 34 height 21
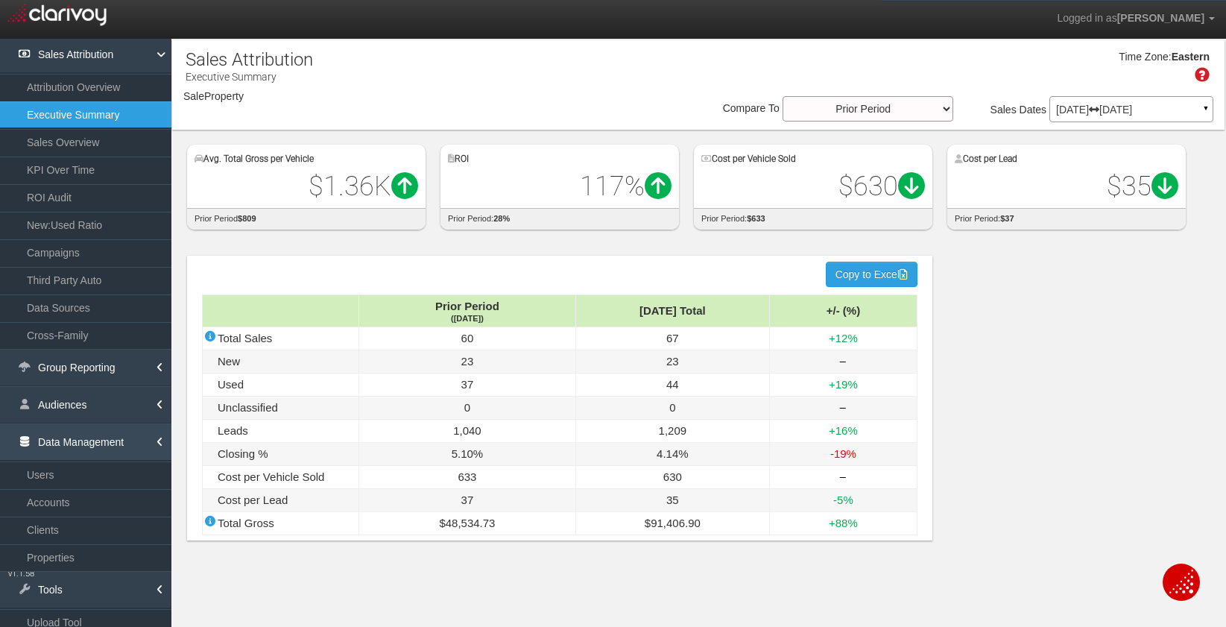
select select "object:21906"
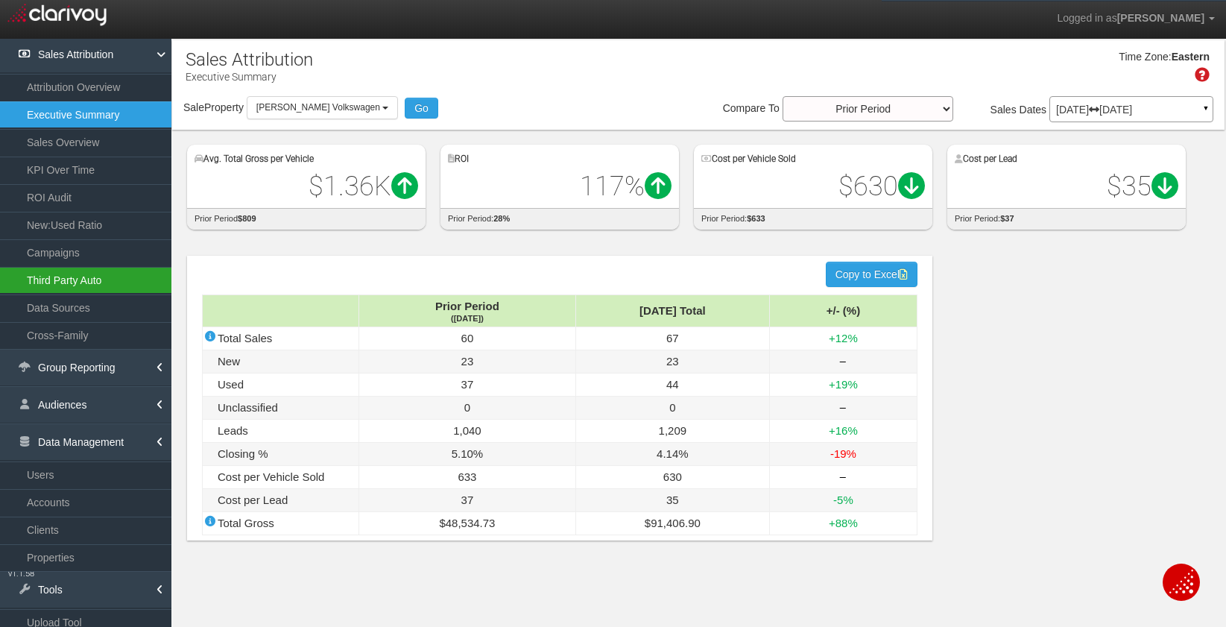
click at [74, 285] on link "Third Party Auto" at bounding box center [85, 280] width 171 height 27
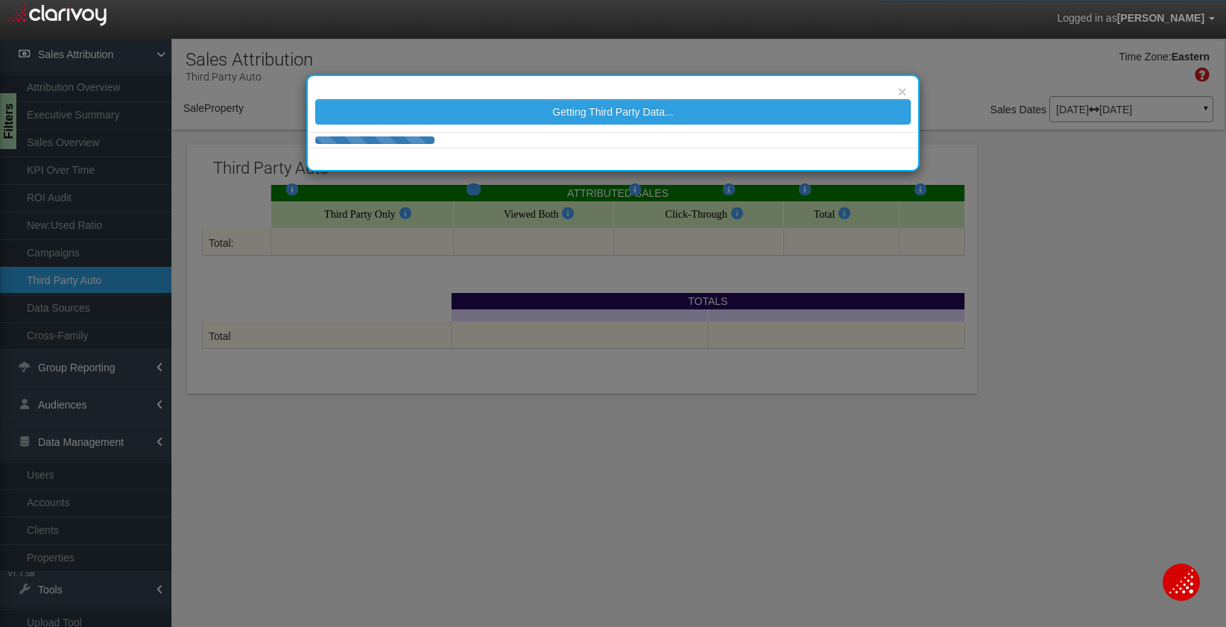
select select "object:24495"
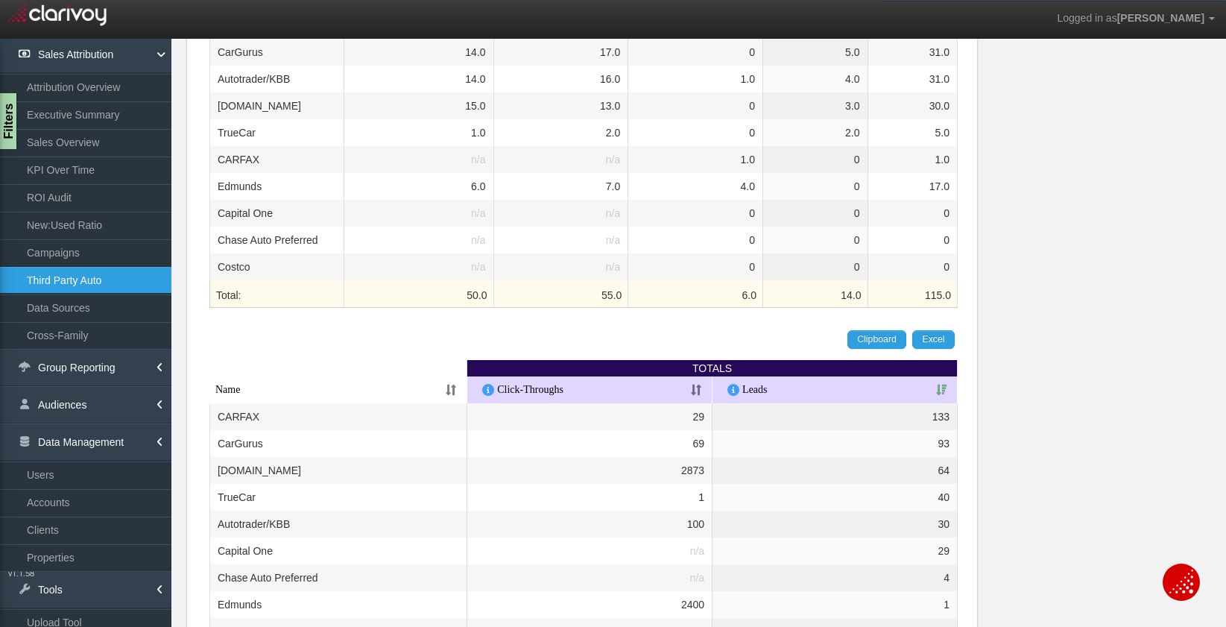
scroll to position [287, 0]
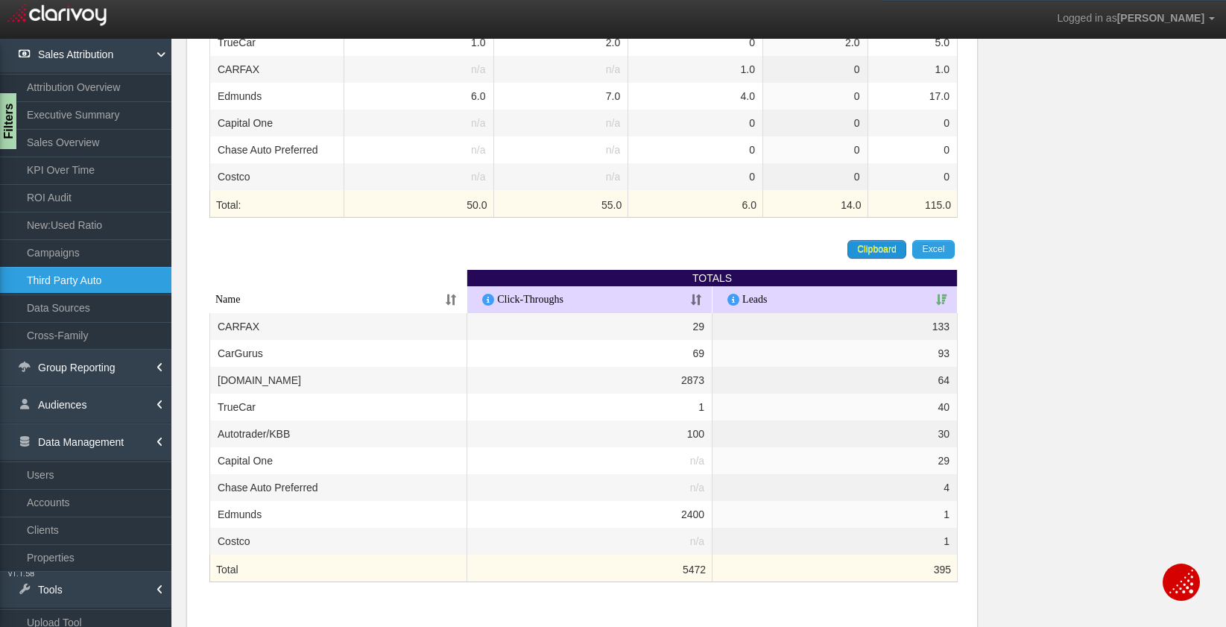
click at [878, 244] on span "Clipboard" at bounding box center [877, 249] width 40 height 10
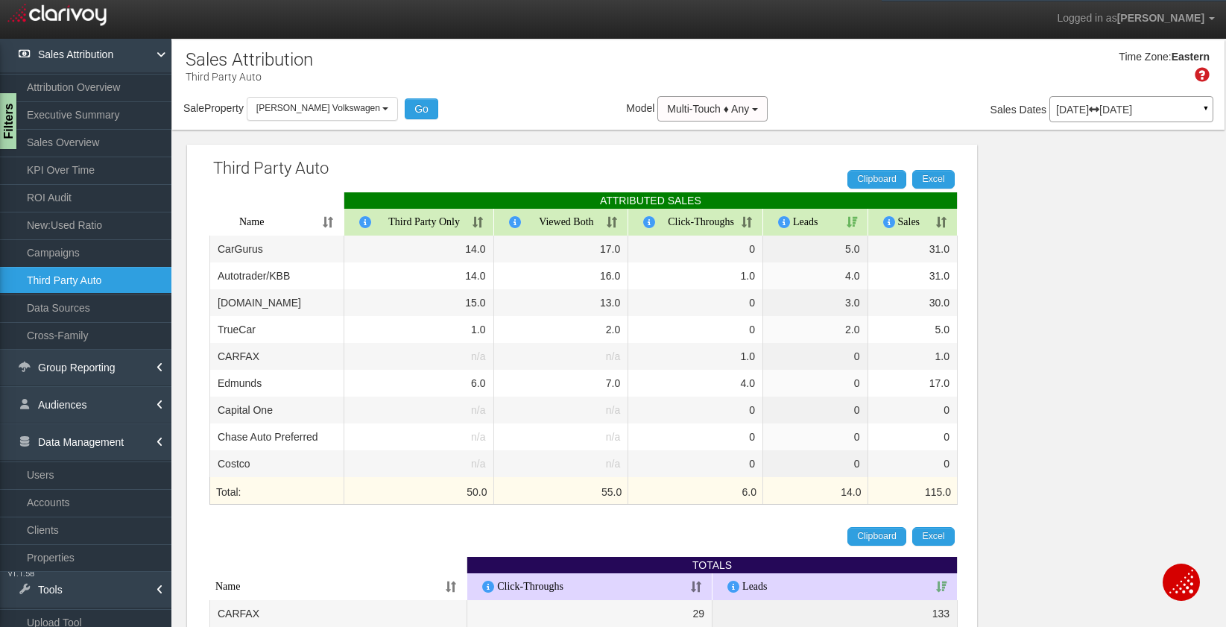
click at [1104, 110] on p "[DATE] [DATE]" at bounding box center [1131, 109] width 151 height 10
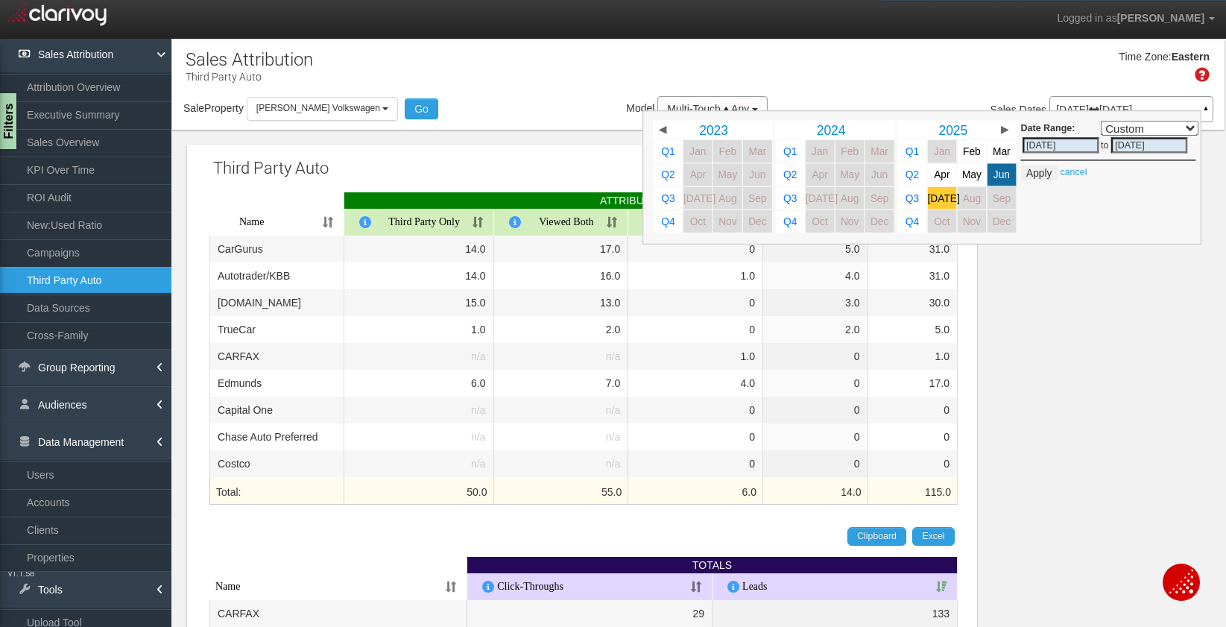
click at [938, 201] on span "[DATE]" at bounding box center [944, 197] width 32 height 11
select select ","
type input "[DATE]"
click at [1038, 172] on button "Apply" at bounding box center [1039, 172] width 37 height 15
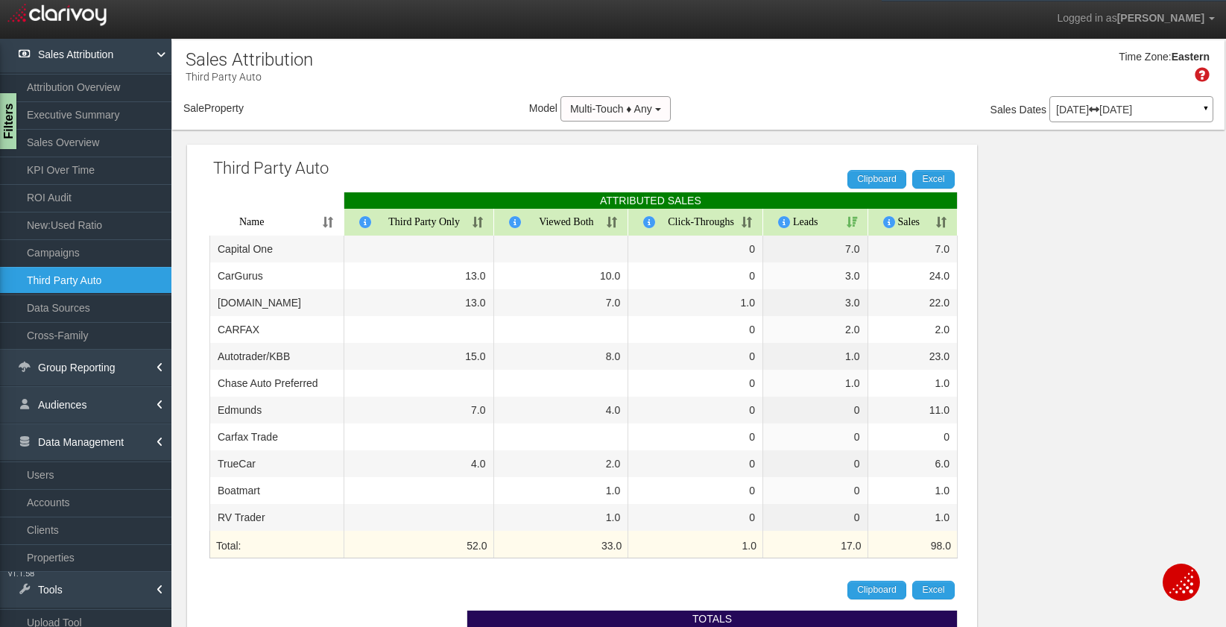
click at [874, 336] on div "Clipboard Excel ATTRIBUTED SALES Name Third Party Only Viewed Both Click-Throug…" at bounding box center [583, 386] width 763 height 418
click at [869, 334] on div "Clipboard Excel ATTRIBUTED SALES Name Third Party Only Viewed Both Click-Throug…" at bounding box center [583, 386] width 763 height 418
select select "object:27084"
click at [1052, 378] on div "Third Party Auto Clipboard Excel ATTRIBUTED SALES Name Third Party Only Viewed …" at bounding box center [698, 579] width 1052 height 899
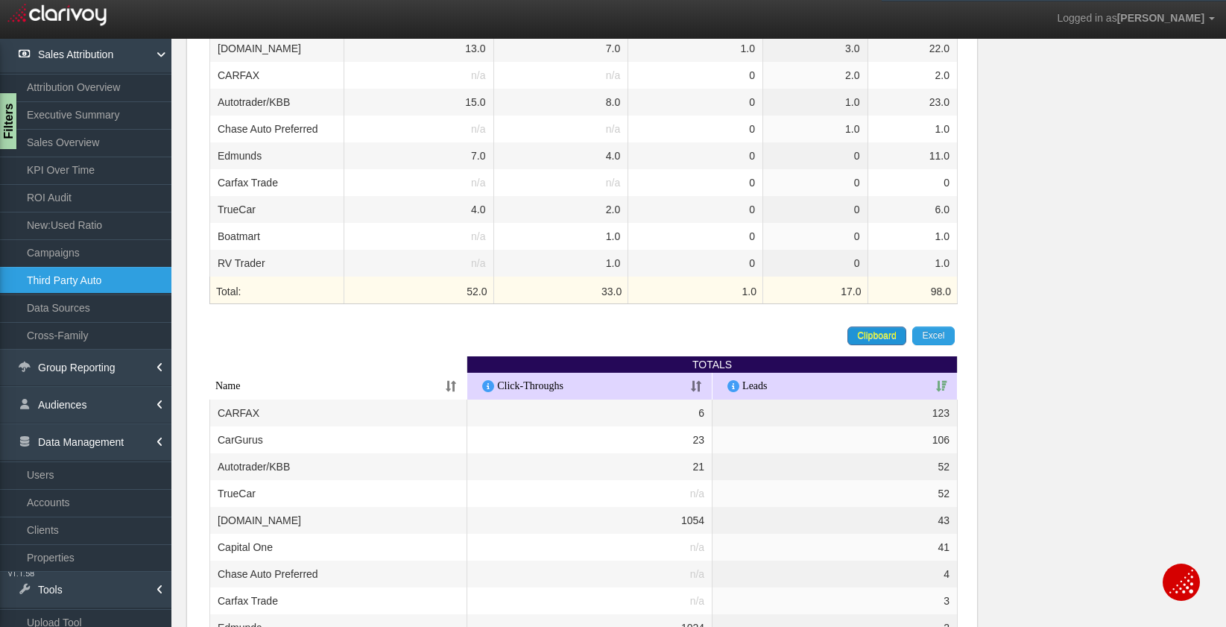
click at [873, 338] on span "Clipboard" at bounding box center [877, 335] width 40 height 10
click at [874, 333] on span "Clipboard" at bounding box center [877, 335] width 40 height 10
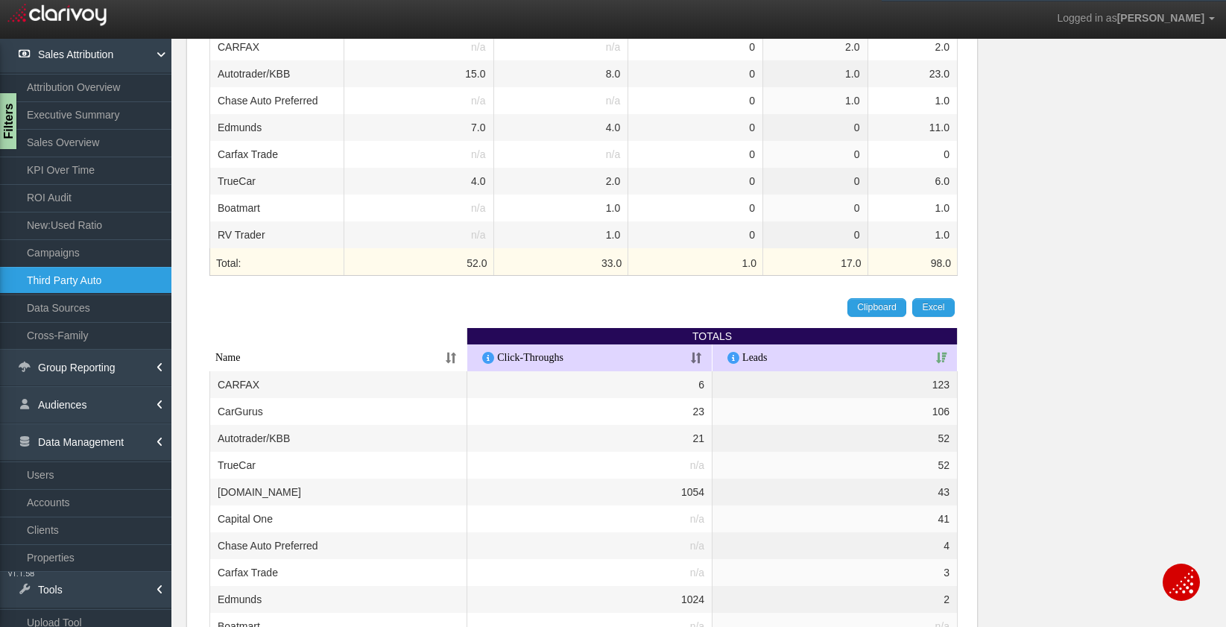
scroll to position [0, 0]
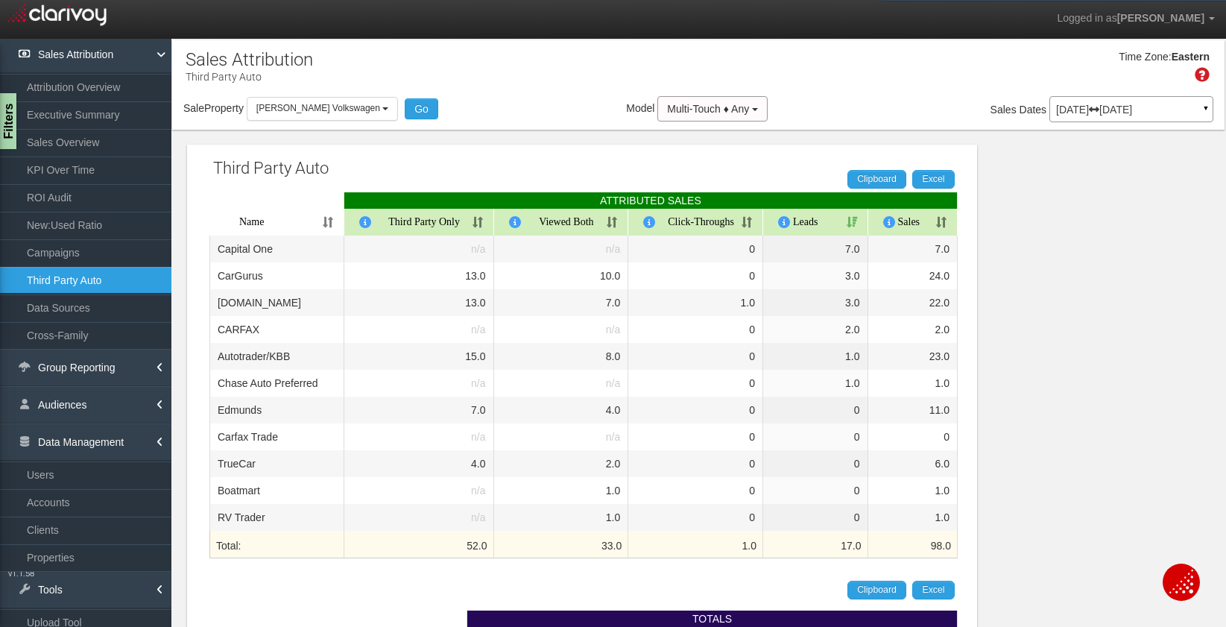
click at [1081, 109] on p "[DATE] [DATE]" at bounding box center [1131, 109] width 151 height 10
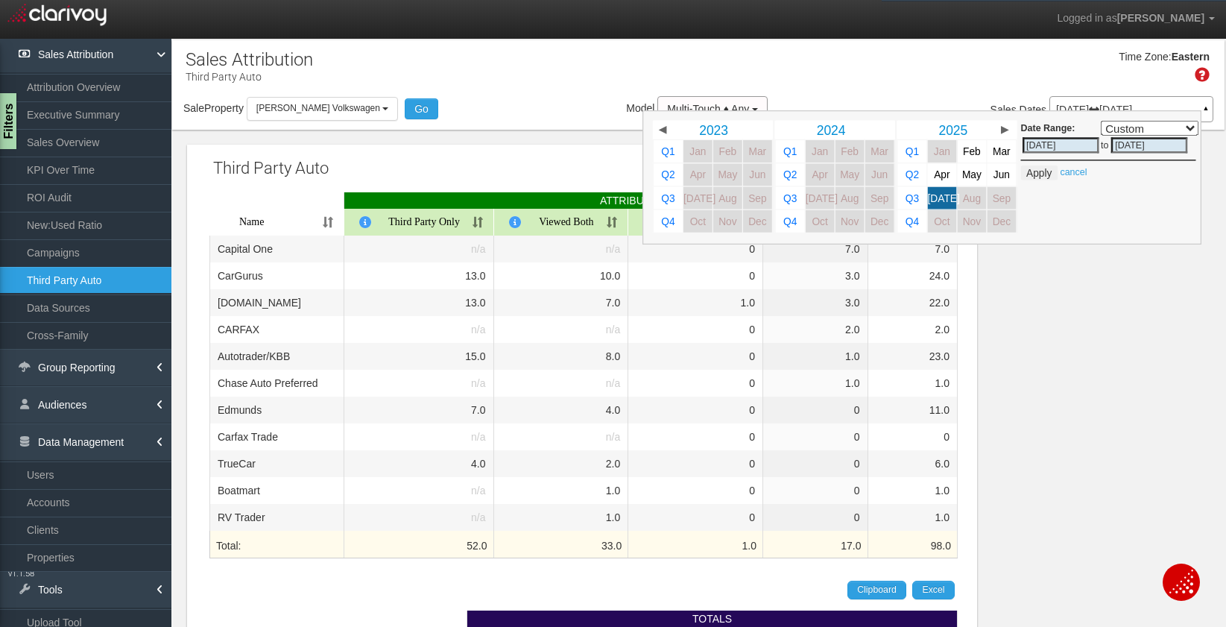
click at [967, 174] on span "May" at bounding box center [971, 174] width 19 height 11
select select ","
type input "[DATE]"
click at [1039, 176] on button "Apply" at bounding box center [1039, 172] width 37 height 15
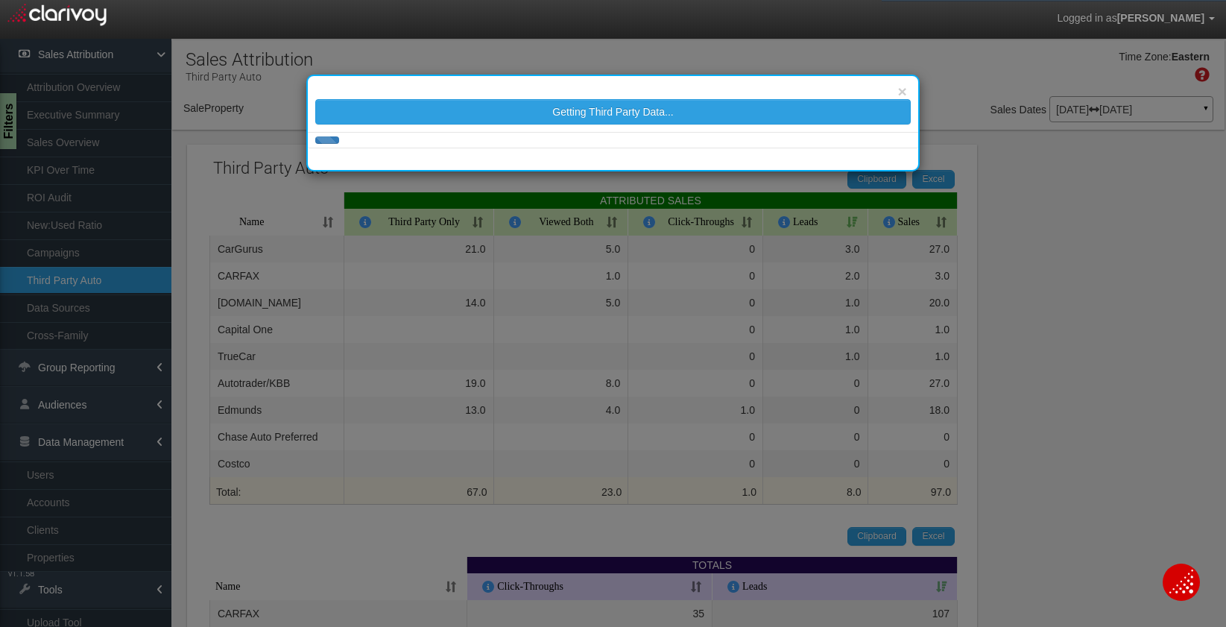
select select "object:29673"
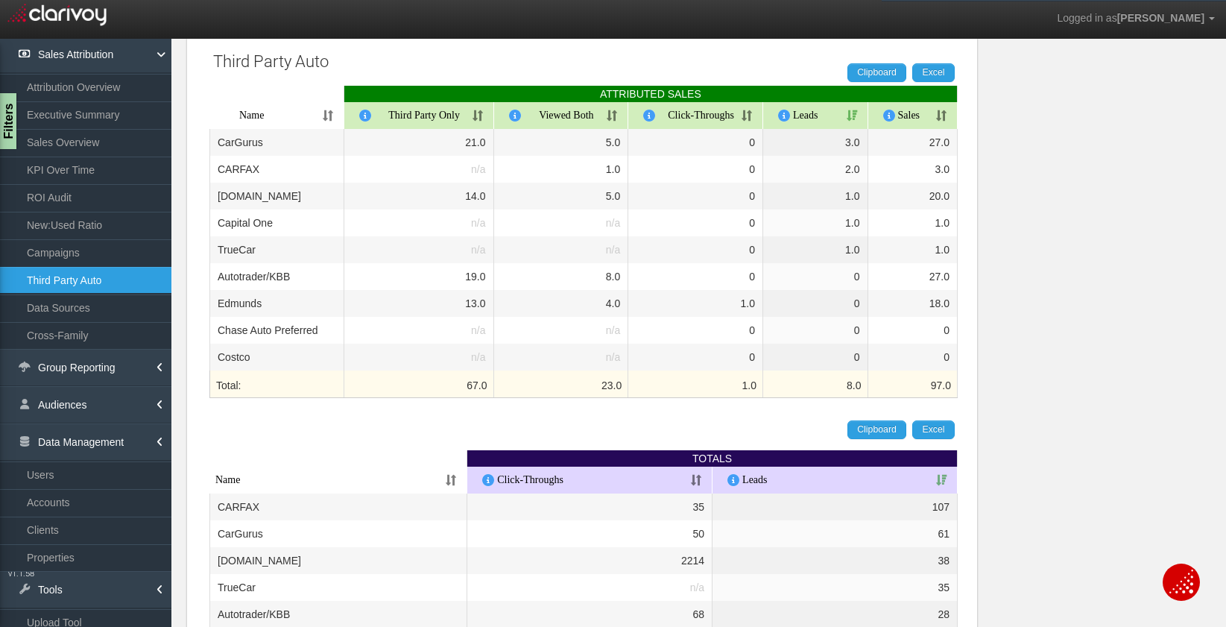
scroll to position [109, 0]
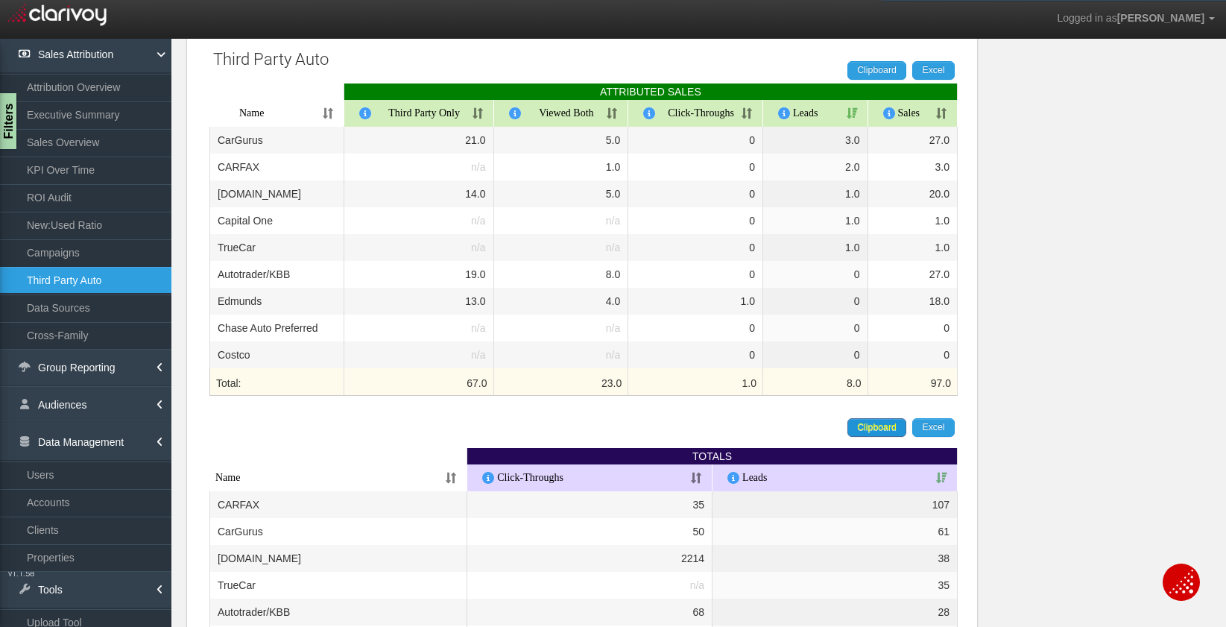
click at [879, 429] on span "Clipboard" at bounding box center [877, 427] width 40 height 10
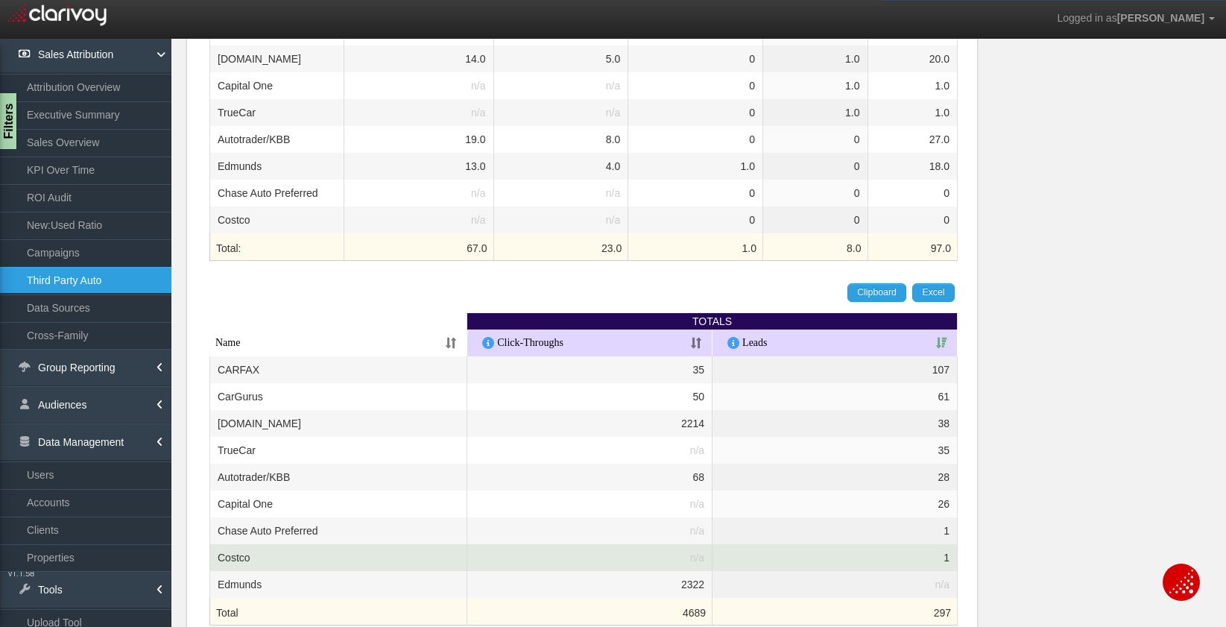
scroll to position [287, 0]
